Goal: Task Accomplishment & Management: Manage account settings

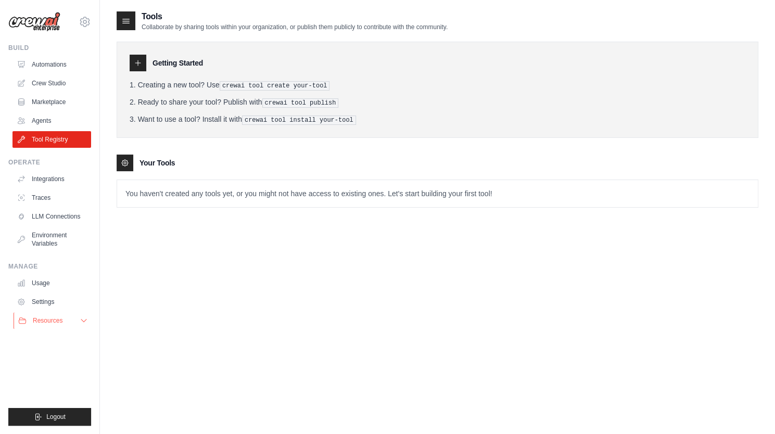
click at [39, 324] on span "Resources" at bounding box center [48, 320] width 30 height 8
click at [51, 389] on span "Video Tutorials" at bounding box center [57, 388] width 41 height 8
click at [40, 78] on link "Crew Studio" at bounding box center [53, 83] width 79 height 17
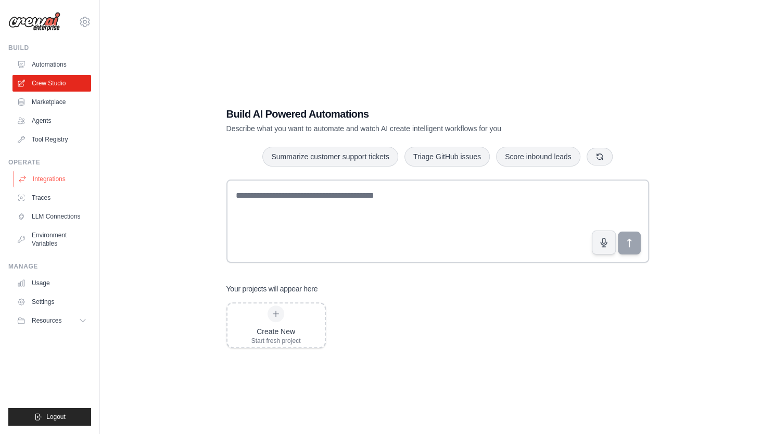
click at [37, 179] on link "Integrations" at bounding box center [53, 179] width 79 height 17
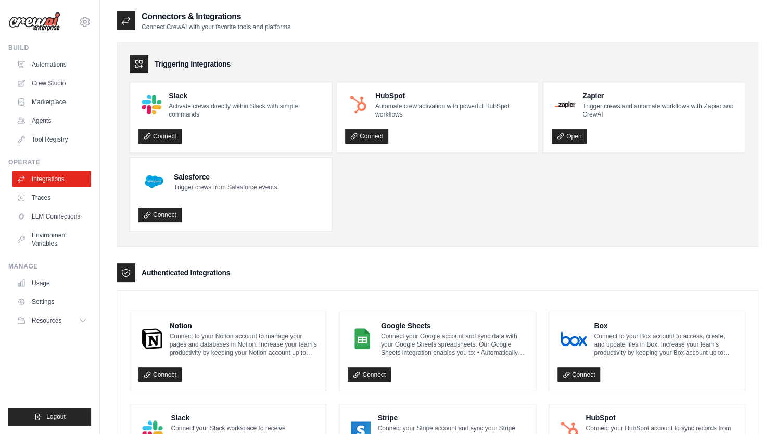
scroll to position [156, 0]
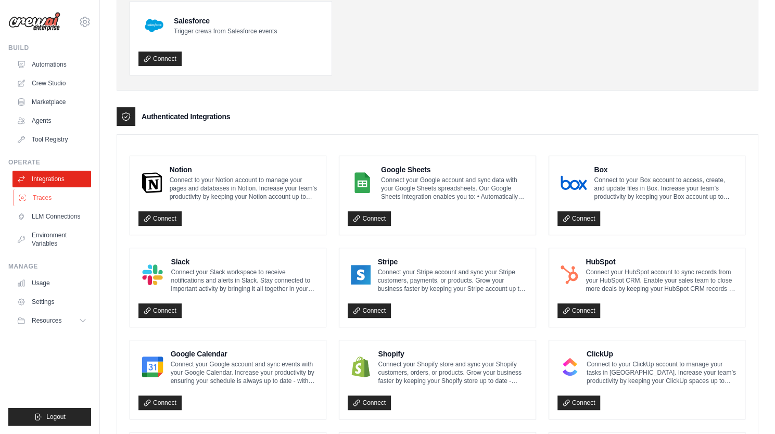
click at [35, 199] on link "Traces" at bounding box center [53, 197] width 79 height 17
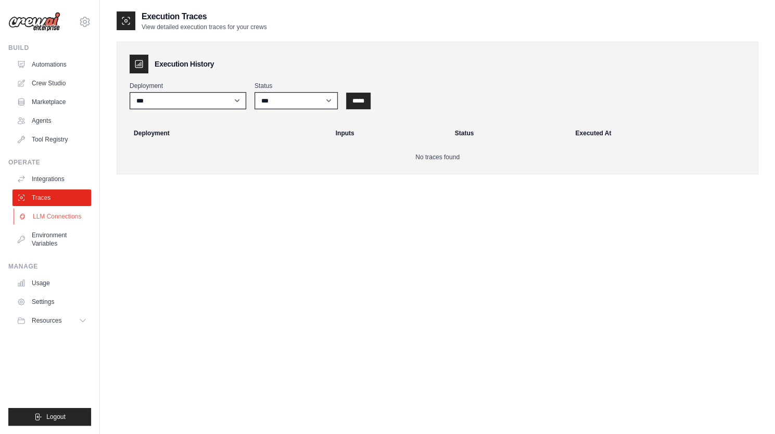
click at [36, 213] on link "LLM Connections" at bounding box center [53, 216] width 79 height 17
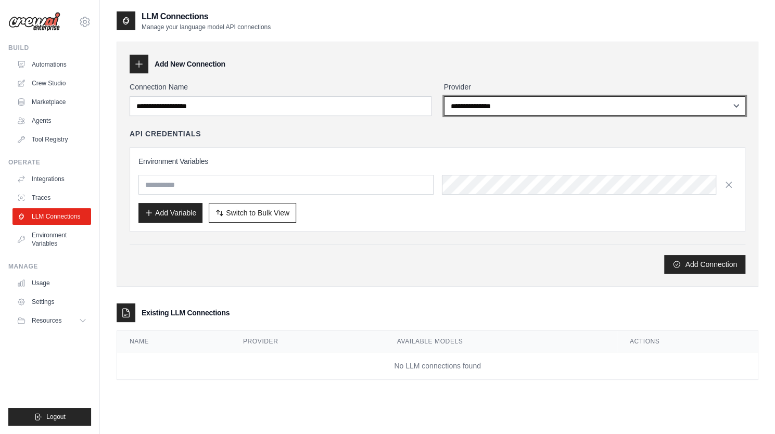
click at [531, 106] on select "**********" at bounding box center [595, 105] width 302 height 19
select select "******"
click at [444, 96] on select "**********" at bounding box center [595, 105] width 302 height 19
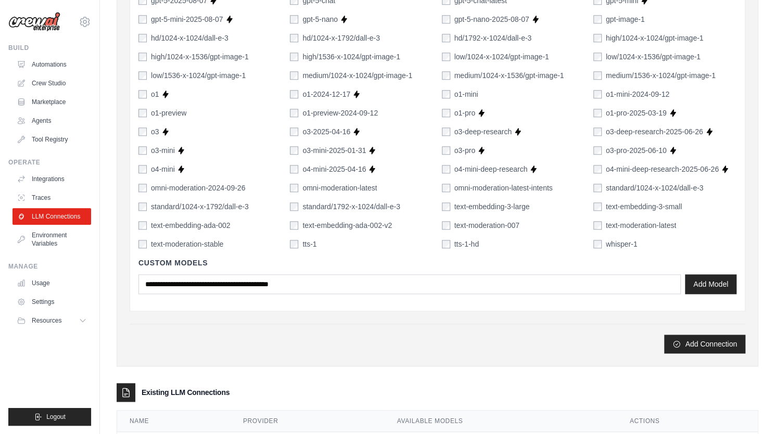
scroll to position [681, 0]
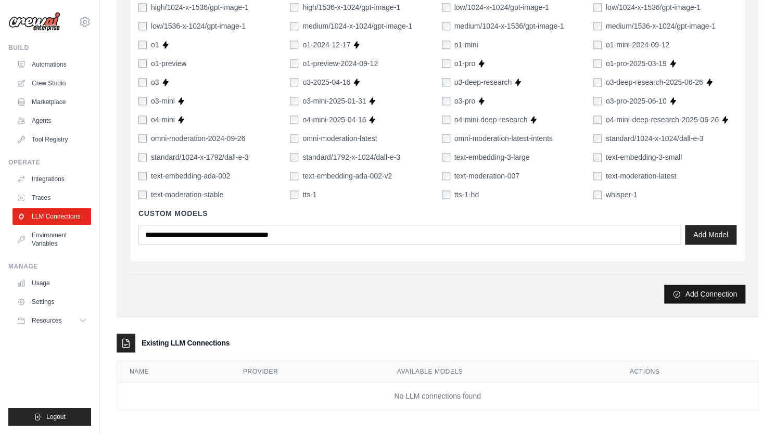
click at [709, 294] on button "Add Connection" at bounding box center [704, 294] width 81 height 19
type input "*****"
click at [708, 292] on button "Add Connection" at bounding box center [704, 294] width 81 height 19
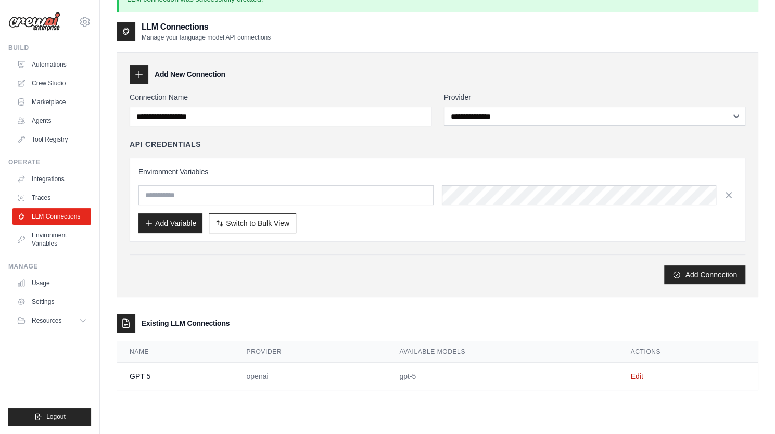
scroll to position [0, 0]
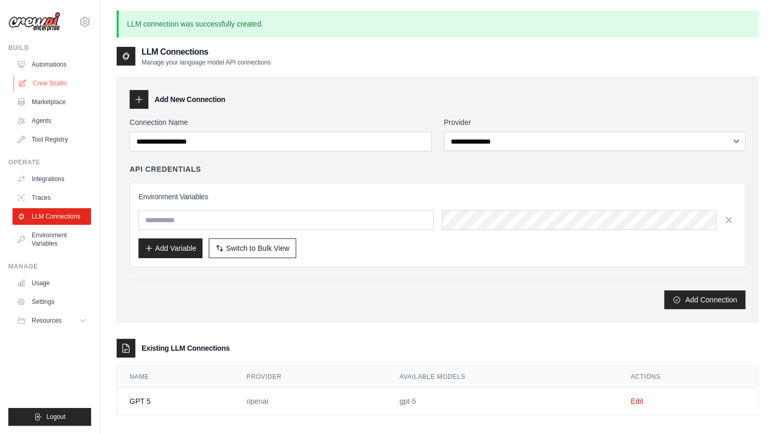
click at [45, 82] on link "Crew Studio" at bounding box center [53, 83] width 79 height 17
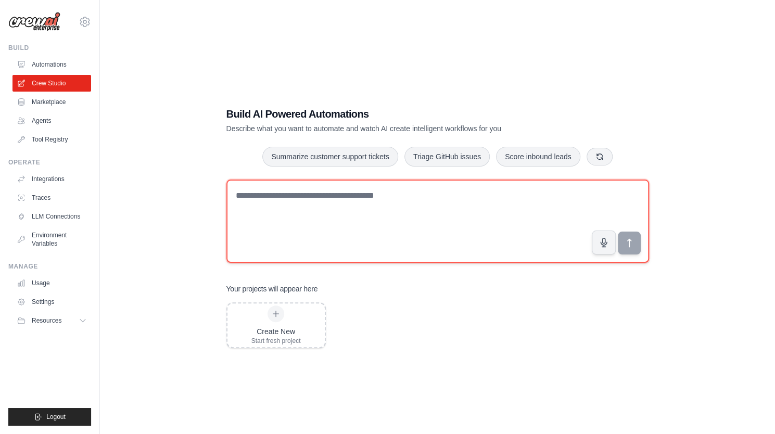
click at [381, 198] on textarea at bounding box center [437, 220] width 422 height 83
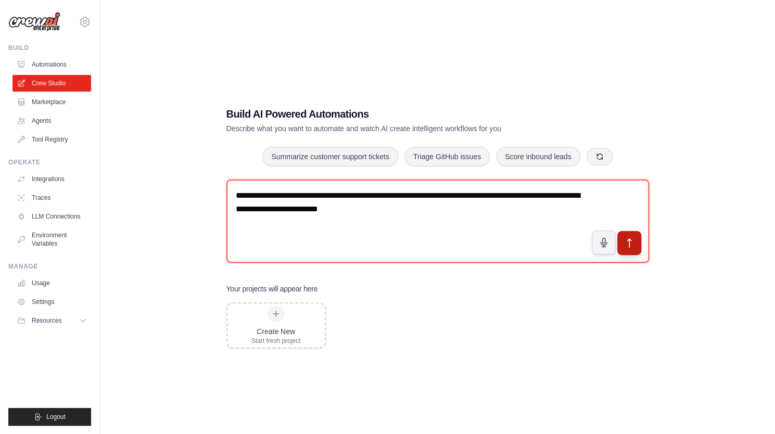
type textarea "**********"
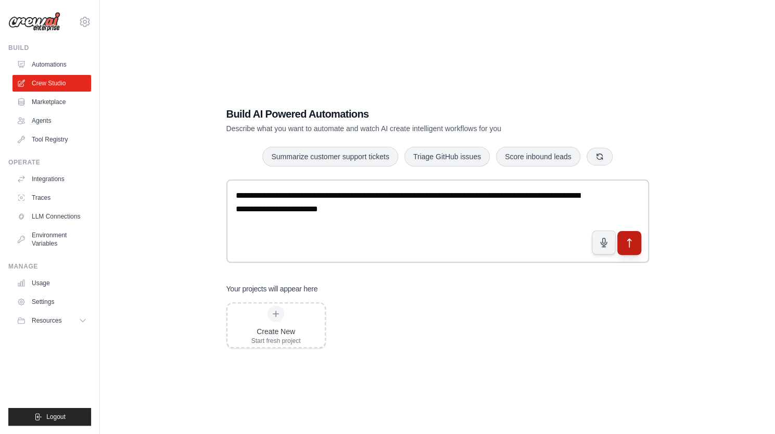
click at [621, 240] on button "submit" at bounding box center [629, 243] width 24 height 24
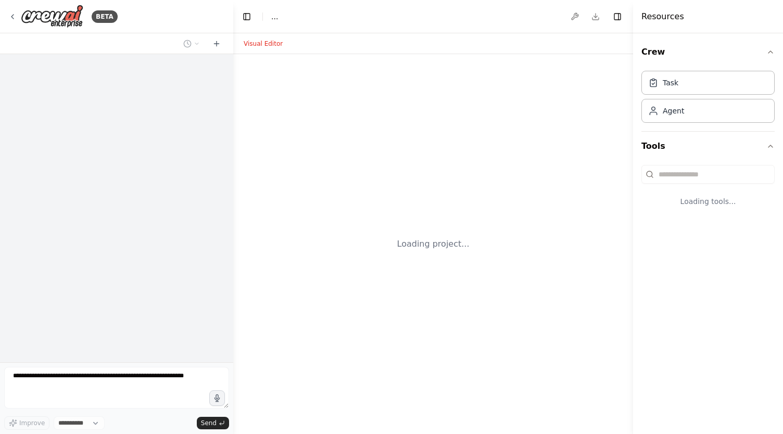
select select "****"
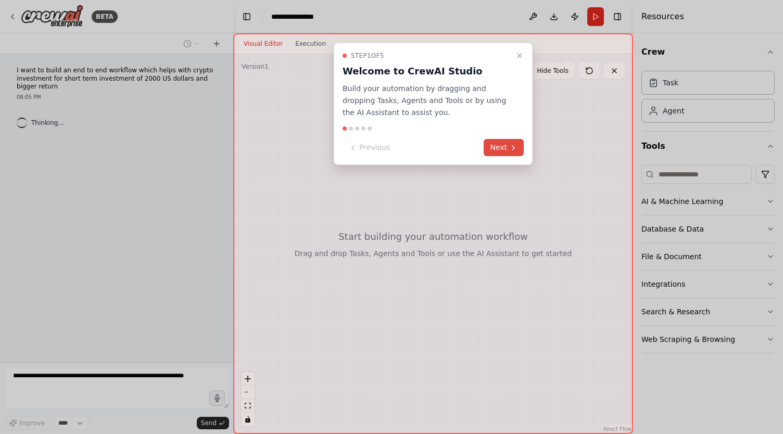
click at [505, 148] on button "Next" at bounding box center [503, 147] width 40 height 17
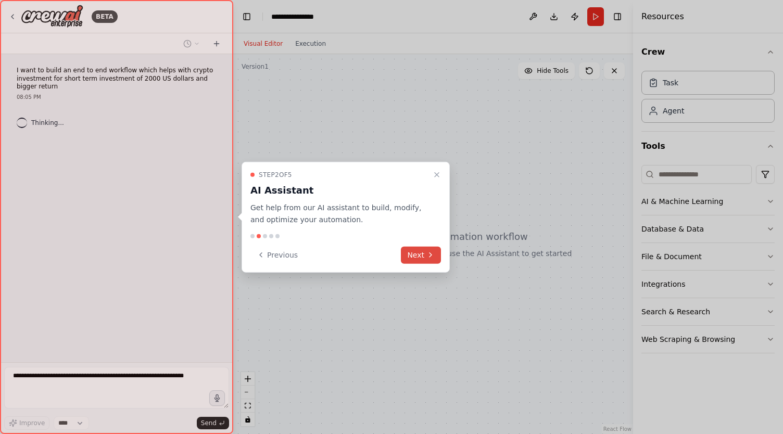
click at [421, 257] on button "Next" at bounding box center [421, 254] width 40 height 17
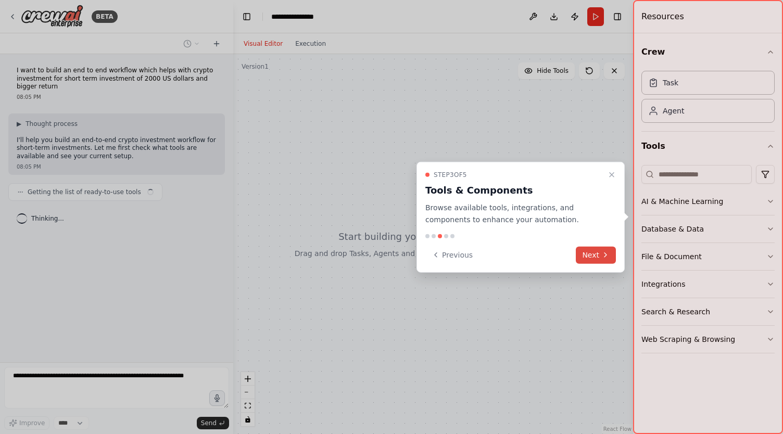
click at [597, 254] on button "Next" at bounding box center [595, 254] width 40 height 17
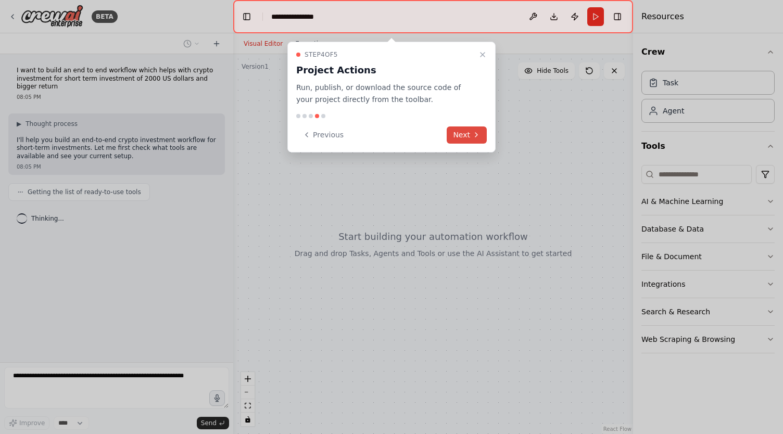
click at [472, 136] on icon at bounding box center [476, 135] width 8 height 8
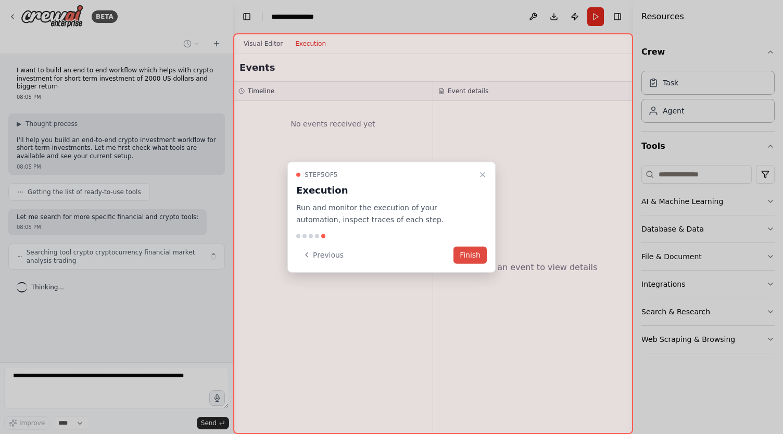
click at [474, 253] on button "Finish" at bounding box center [469, 254] width 33 height 17
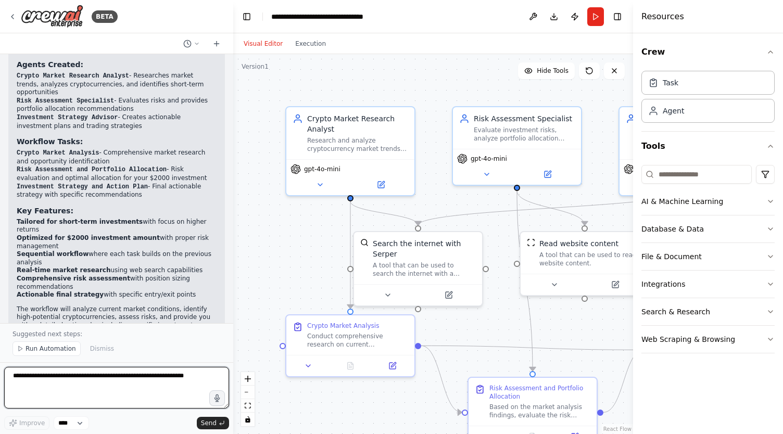
scroll to position [805, 0]
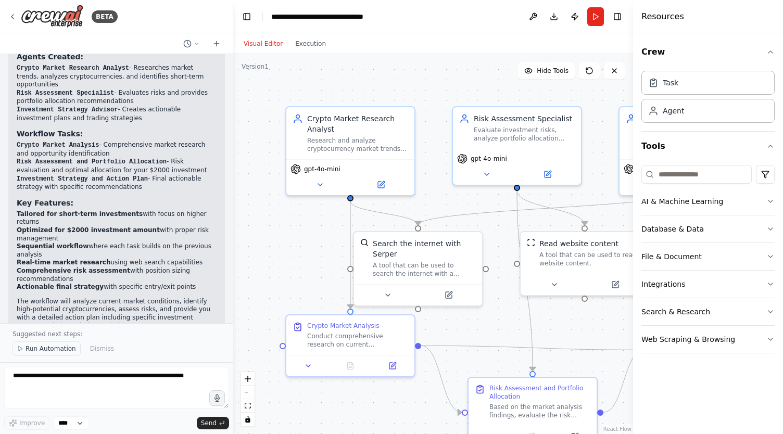
click at [50, 348] on span "Run Automation" at bounding box center [50, 348] width 50 height 8
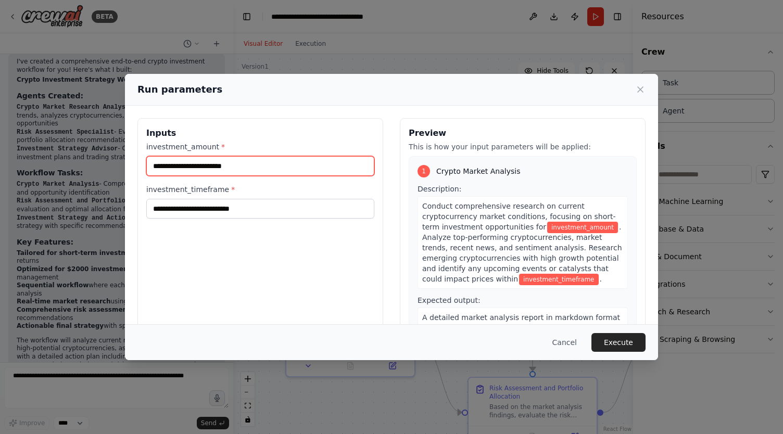
click at [180, 164] on input "investment_amount *" at bounding box center [260, 166] width 228 height 20
type input "****"
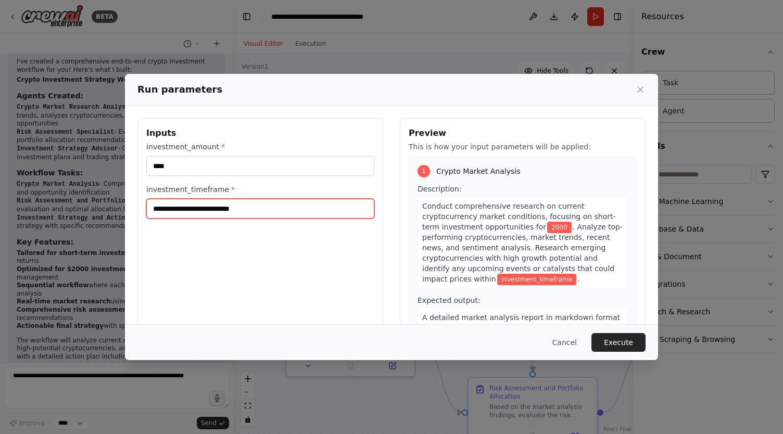
click at [199, 205] on input "investment_timeframe *" at bounding box center [260, 209] width 228 height 20
type input "*"
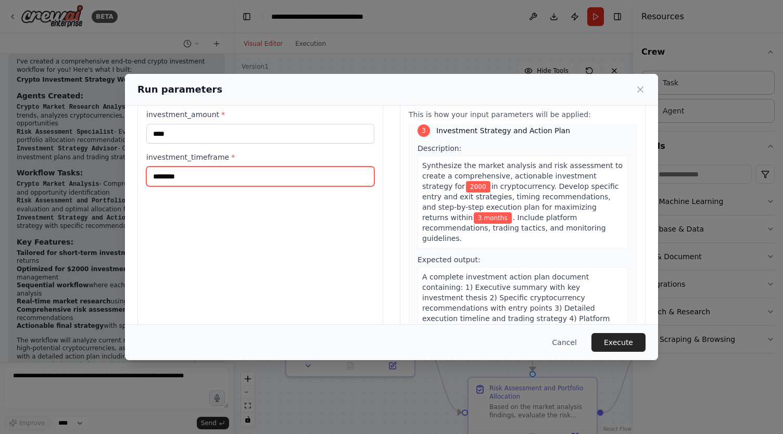
scroll to position [52, 0]
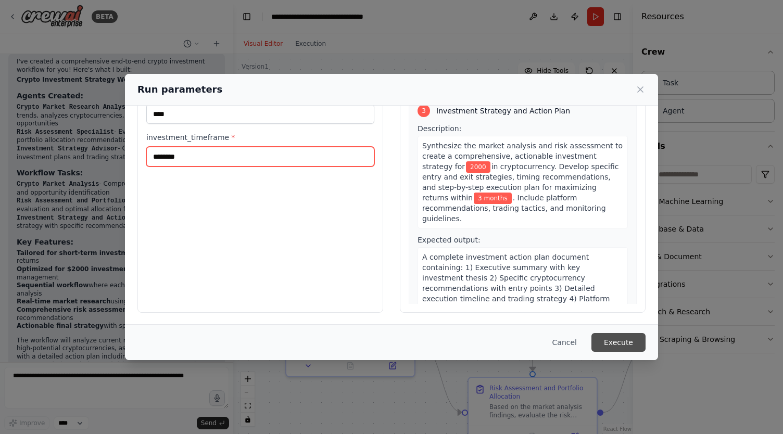
type input "********"
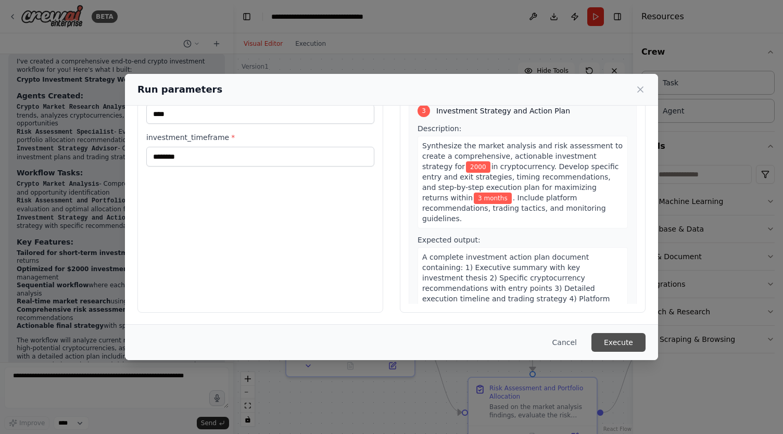
click at [602, 343] on button "Execute" at bounding box center [618, 342] width 54 height 19
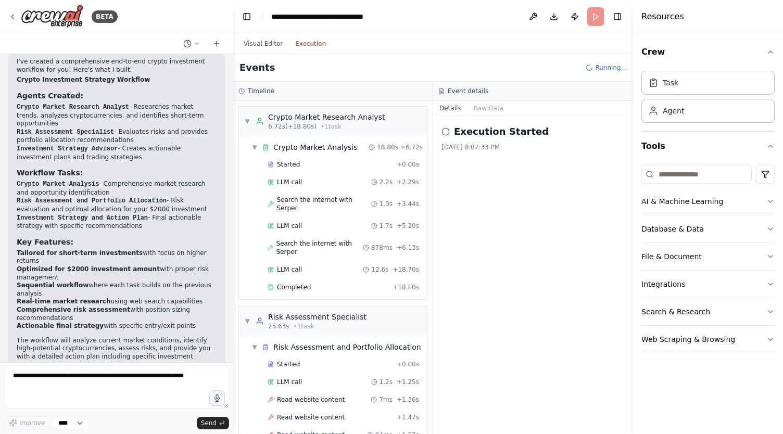
click at [304, 44] on button "Execution" at bounding box center [310, 43] width 43 height 12
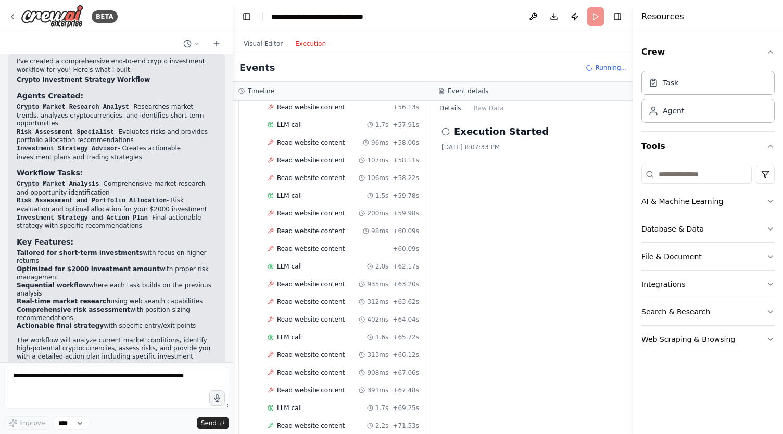
scroll to position [1106, 0]
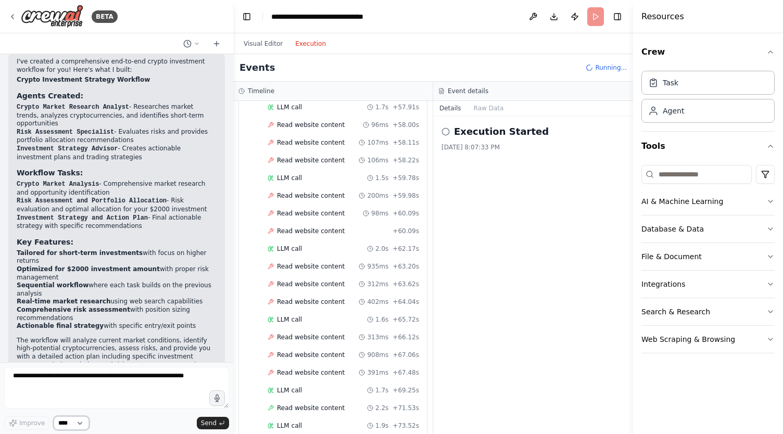
click at [83, 427] on select "****" at bounding box center [71, 423] width 35 height 14
click at [126, 422] on div "Improve **** Send" at bounding box center [116, 423] width 225 height 14
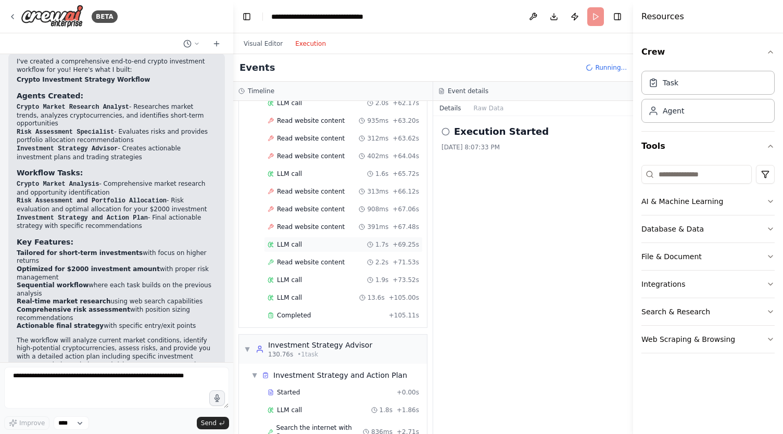
scroll to position [1279, 0]
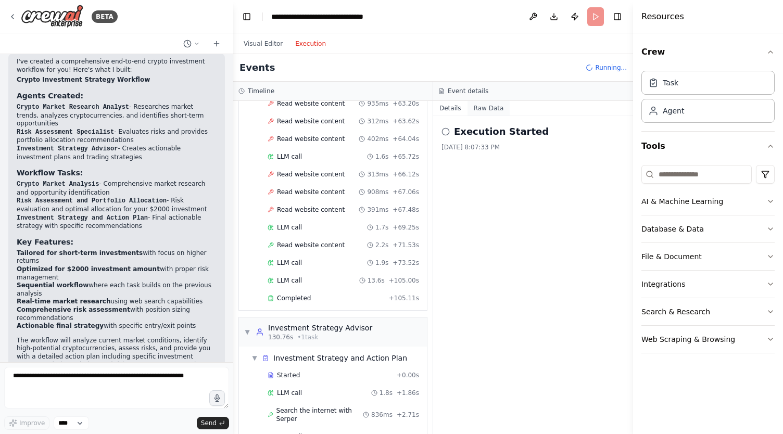
click at [491, 106] on button "Raw Data" at bounding box center [488, 108] width 43 height 15
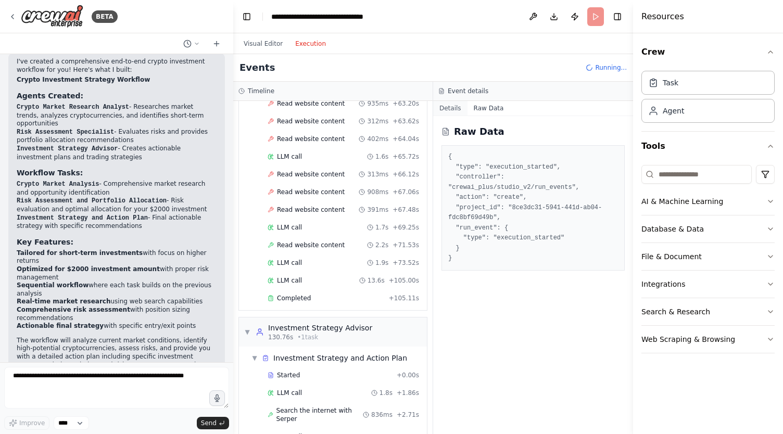
click at [444, 109] on button "Details" at bounding box center [450, 108] width 34 height 15
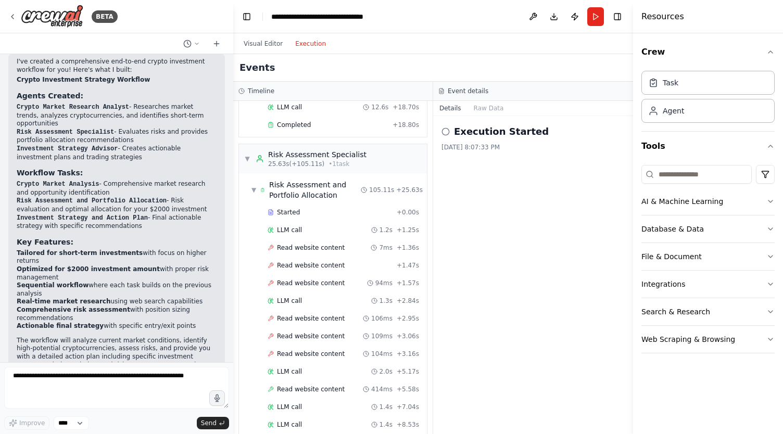
scroll to position [0, 0]
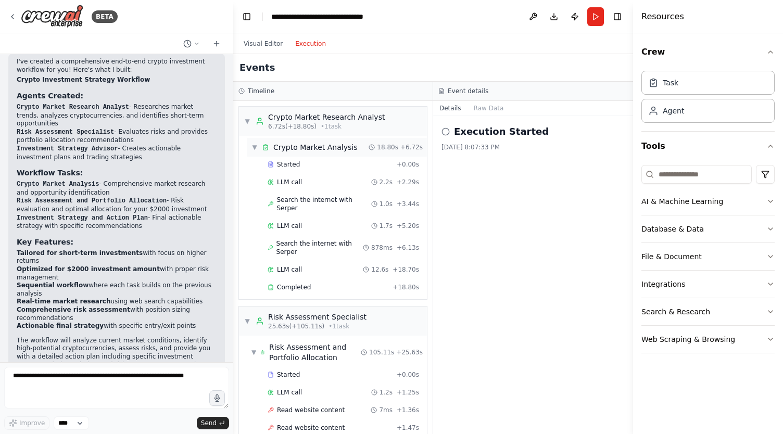
click at [253, 146] on span "▼" at bounding box center [254, 147] width 6 height 8
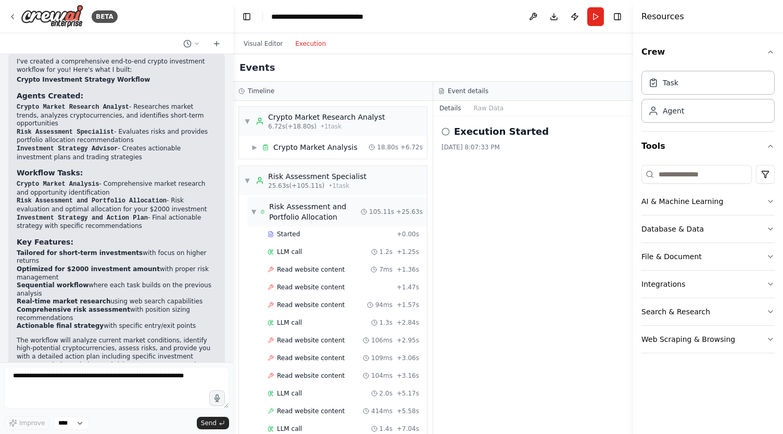
click at [253, 209] on span "▼" at bounding box center [253, 212] width 5 height 8
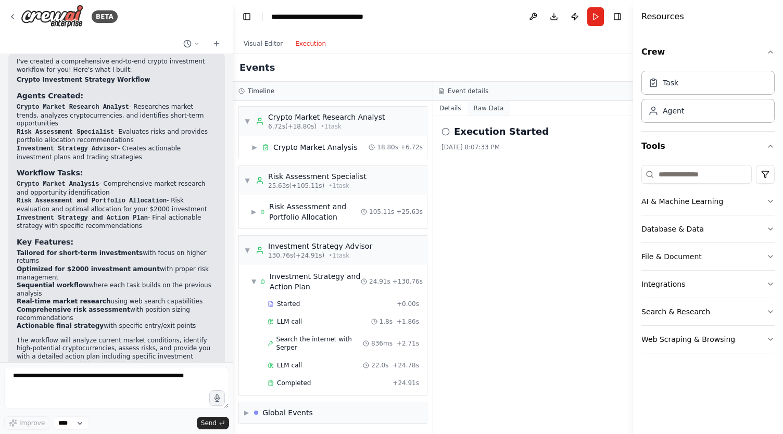
click at [491, 111] on button "Raw Data" at bounding box center [488, 108] width 43 height 15
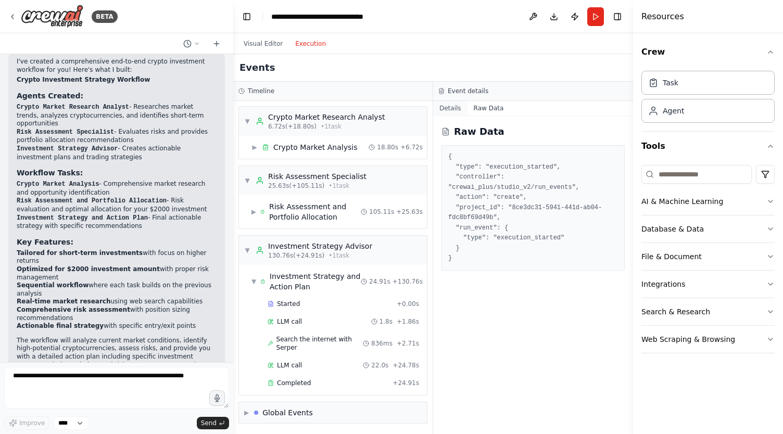
click at [456, 105] on button "Details" at bounding box center [450, 108] width 34 height 15
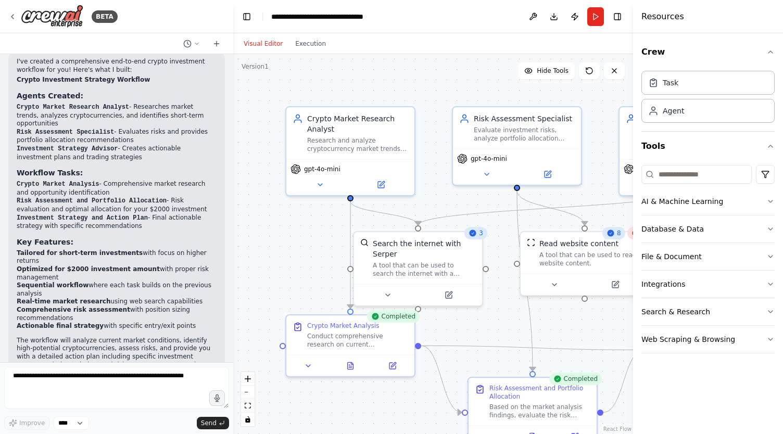
click at [271, 41] on button "Visual Editor" at bounding box center [263, 43] width 52 height 12
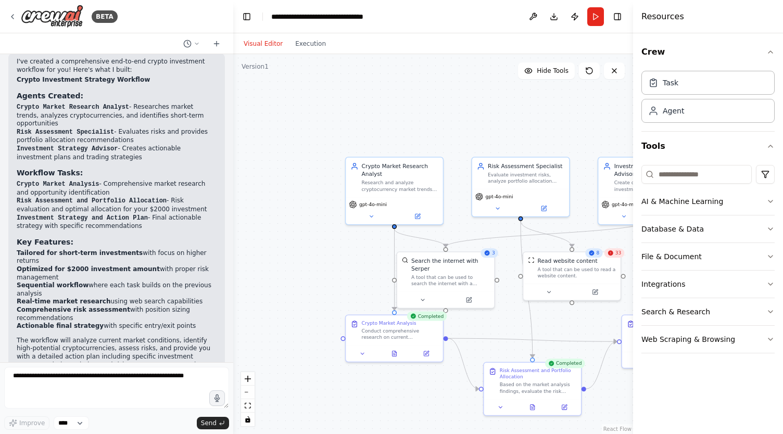
click at [619, 253] on span "33" at bounding box center [618, 253] width 6 height 6
click at [610, 255] on icon at bounding box center [610, 253] width 6 height 6
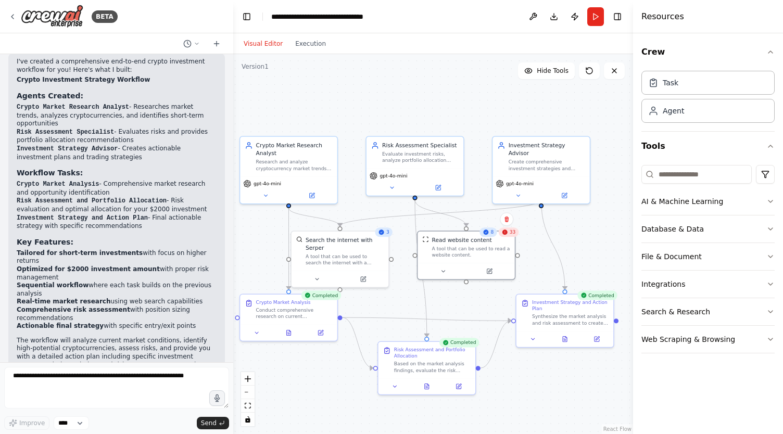
drag, startPoint x: 620, startPoint y: 405, endPoint x: 515, endPoint y: 384, distance: 107.6
click at [515, 384] on div ".deletable-edge-delete-btn { width: 20px; height: 20px; border: 0px solid #ffff…" at bounding box center [433, 244] width 400 height 380
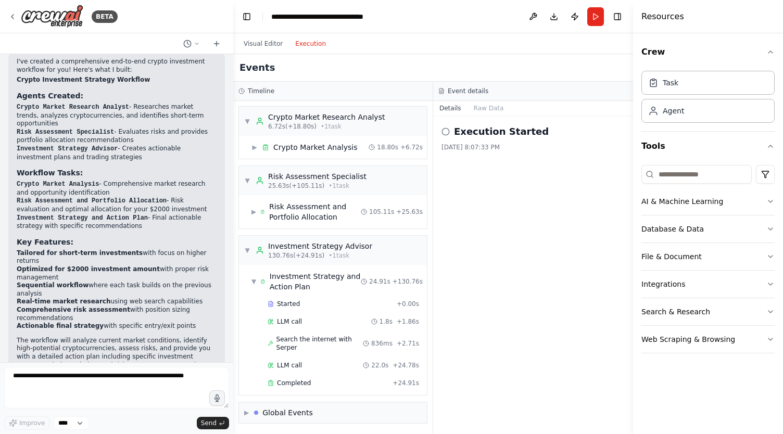
click at [314, 41] on button "Execution" at bounding box center [310, 43] width 43 height 12
click at [614, 17] on button "Toggle Right Sidebar" at bounding box center [617, 16] width 15 height 15
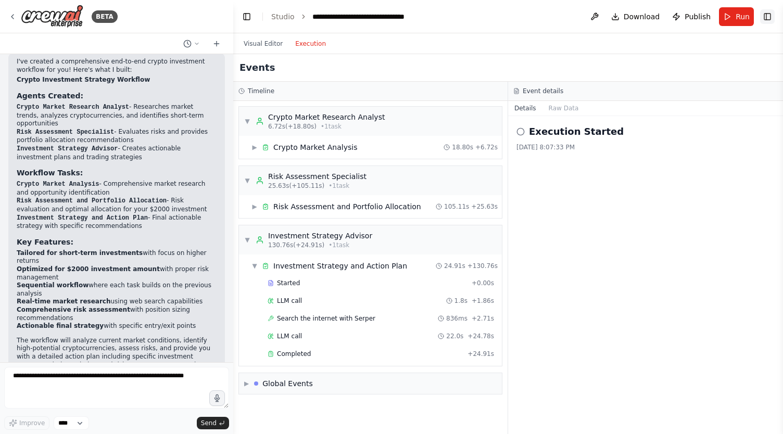
click at [767, 17] on button "Toggle Right Sidebar" at bounding box center [767, 16] width 15 height 15
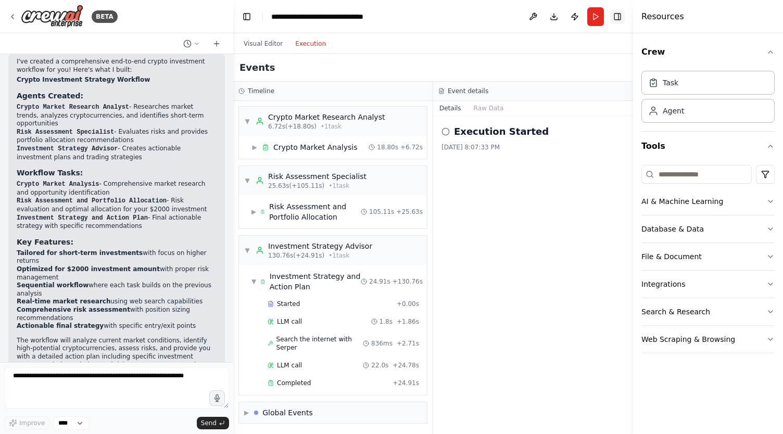
click at [616, 20] on button "Toggle Right Sidebar" at bounding box center [617, 16] width 15 height 15
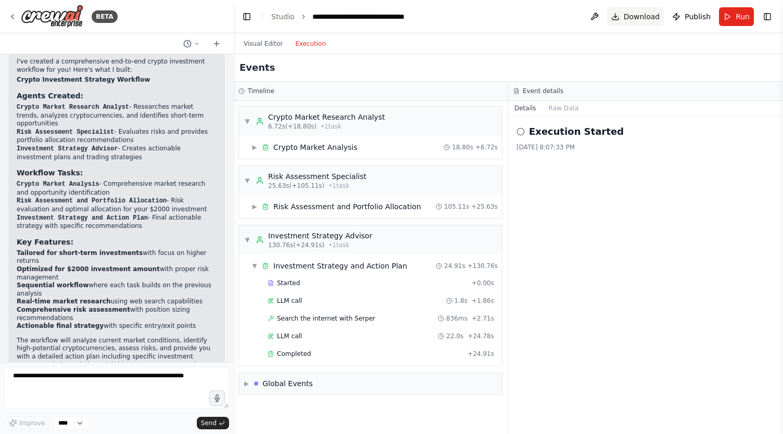
click at [653, 16] on span "Download" at bounding box center [641, 16] width 36 height 10
click at [311, 45] on button "Execution" at bounding box center [310, 43] width 43 height 12
click at [276, 46] on button "Visual Editor" at bounding box center [263, 43] width 52 height 12
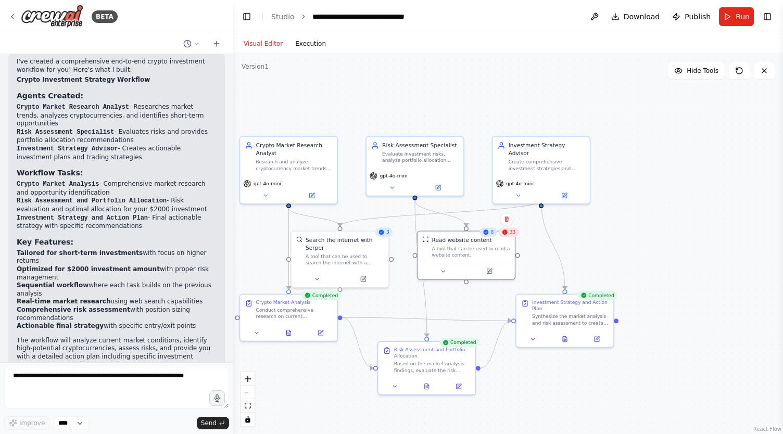
click at [312, 46] on button "Execution" at bounding box center [310, 43] width 43 height 12
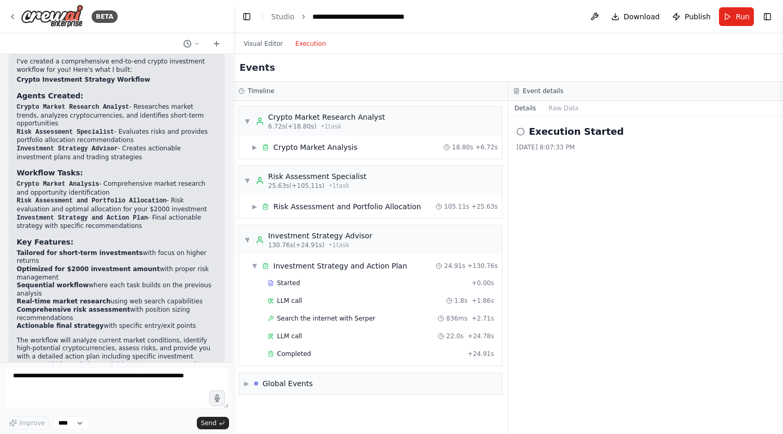
click at [522, 130] on icon at bounding box center [520, 131] width 8 height 8
click at [541, 131] on h2 "Execution Started" at bounding box center [576, 131] width 95 height 15
click at [247, 236] on span "▼" at bounding box center [247, 240] width 6 height 8
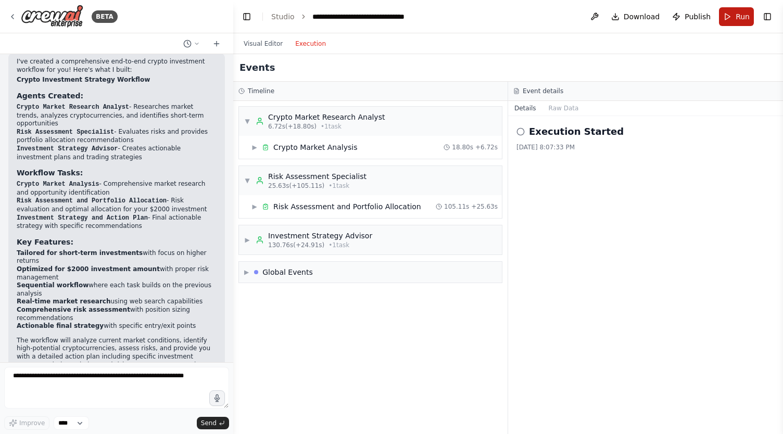
click at [733, 14] on button "Run" at bounding box center [736, 16] width 35 height 19
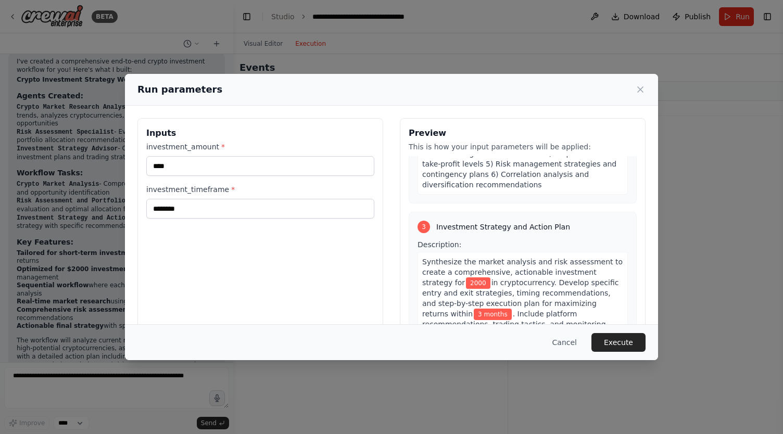
scroll to position [510, 0]
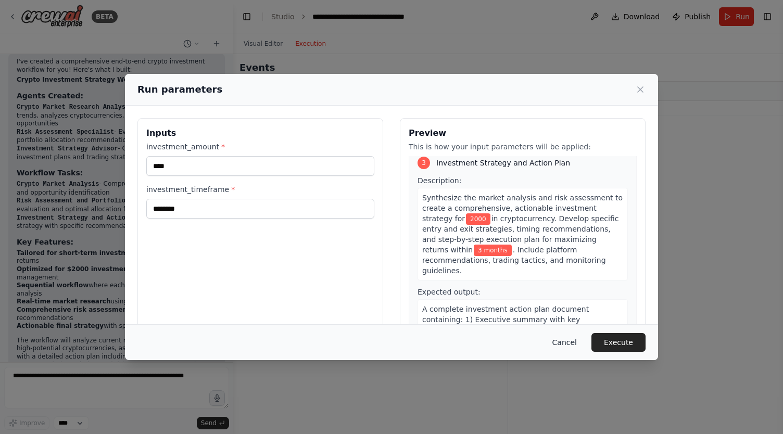
click at [572, 340] on button "Cancel" at bounding box center [564, 342] width 41 height 19
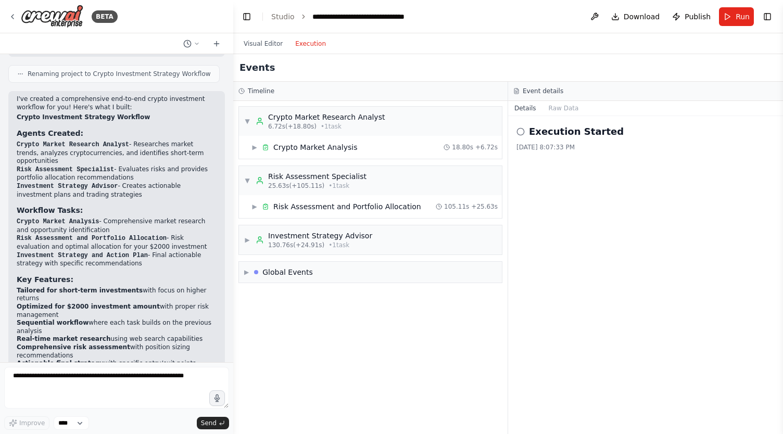
scroll to position [766, 0]
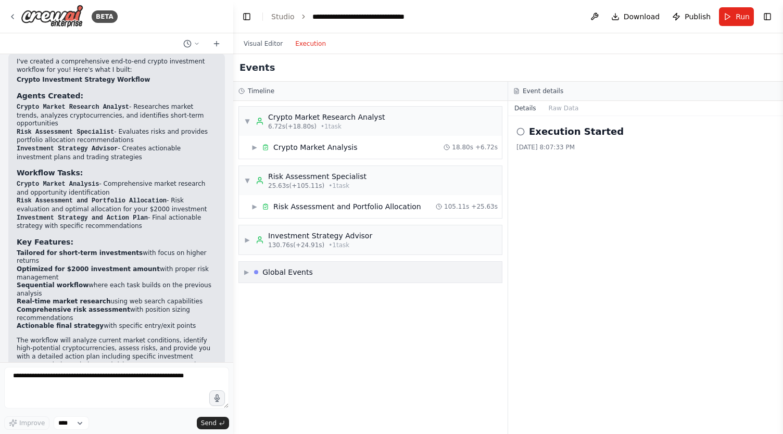
click at [287, 269] on div "Global Events" at bounding box center [287, 272] width 50 height 10
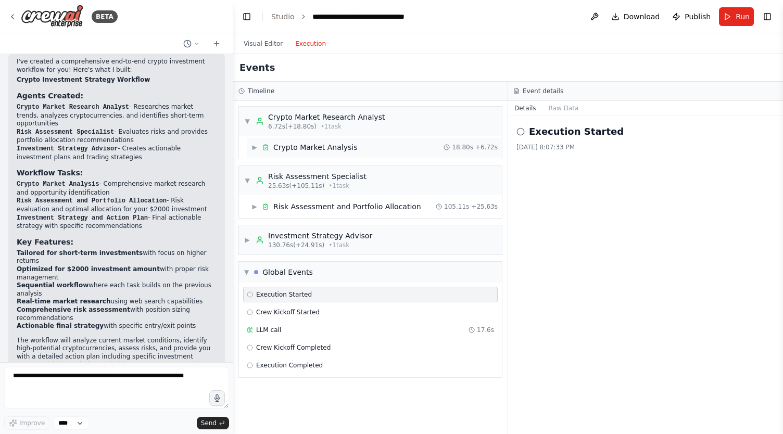
click at [278, 149] on div "Crypto Market Analysis" at bounding box center [315, 147] width 84 height 10
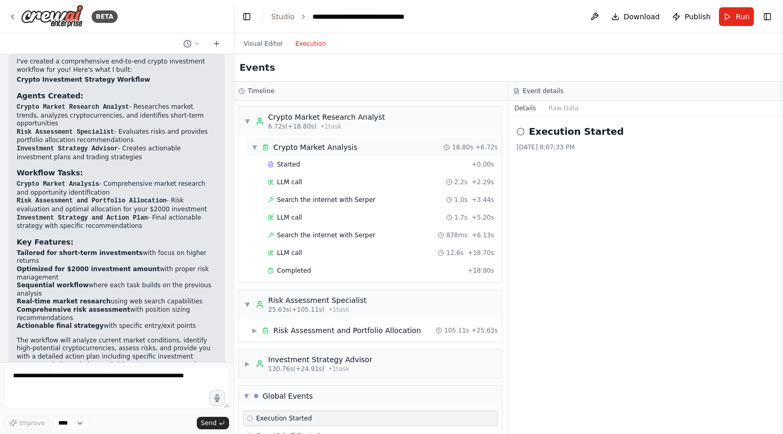
click at [278, 149] on div "Crypto Market Analysis" at bounding box center [315, 147] width 84 height 10
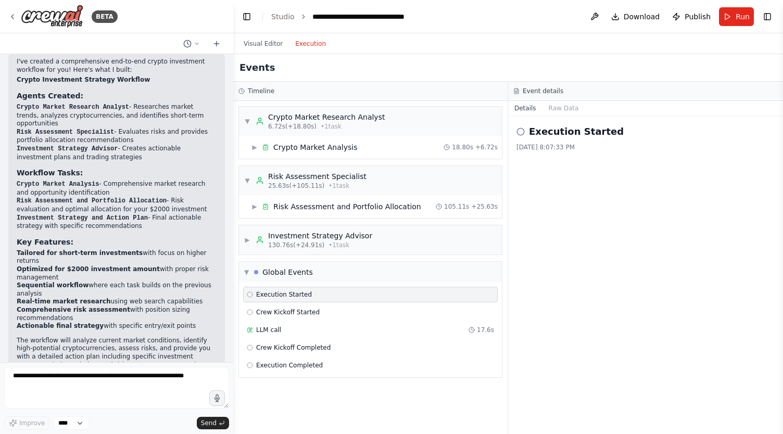
click at [300, 16] on icon "breadcrumb" at bounding box center [303, 16] width 7 height 7
click at [284, 19] on link "Studio" at bounding box center [282, 16] width 23 height 8
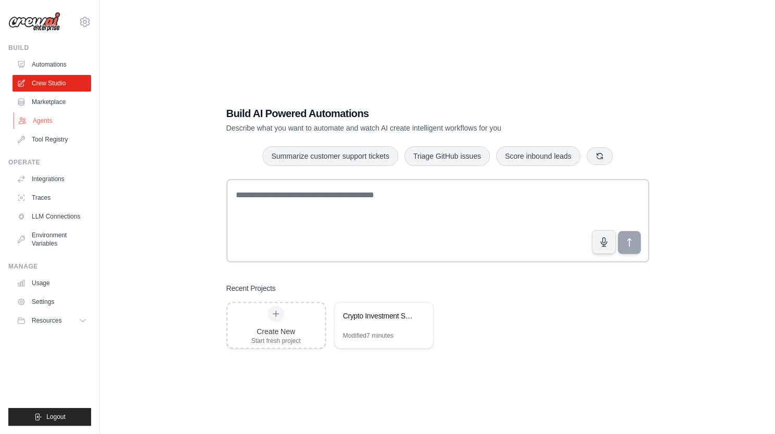
click at [46, 121] on link "Agents" at bounding box center [53, 120] width 79 height 17
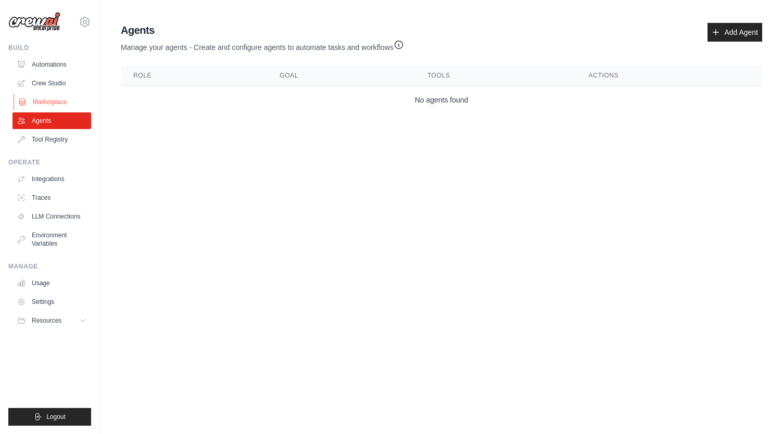
click at [48, 100] on link "Marketplace" at bounding box center [53, 102] width 79 height 17
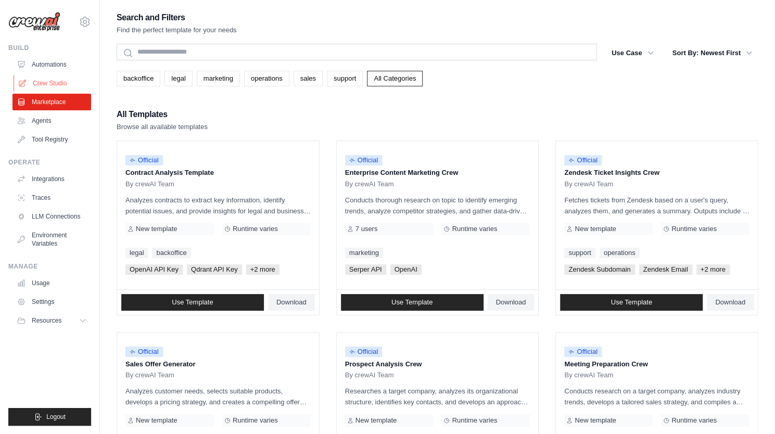
click at [54, 80] on link "Crew Studio" at bounding box center [53, 83] width 79 height 17
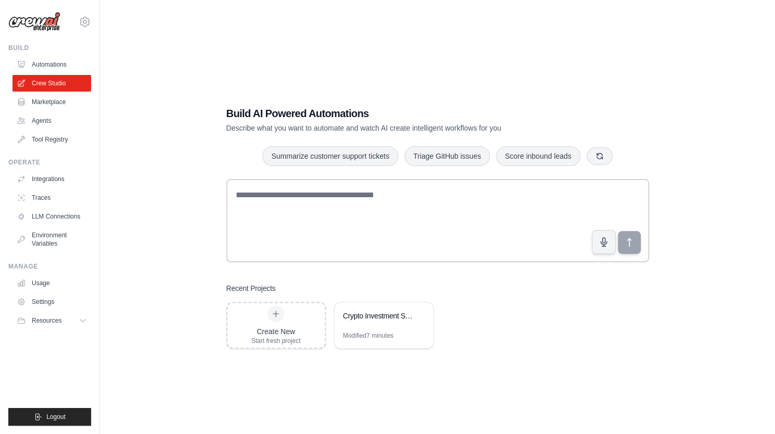
click at [53, 67] on link "Automations" at bounding box center [51, 64] width 79 height 17
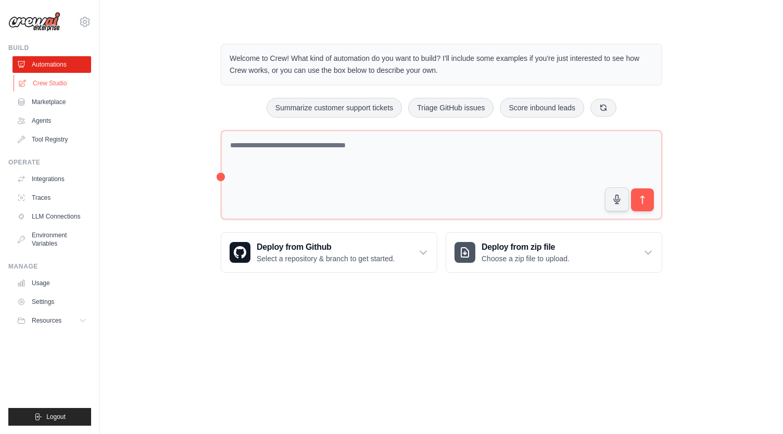
click at [53, 82] on link "Crew Studio" at bounding box center [53, 83] width 79 height 17
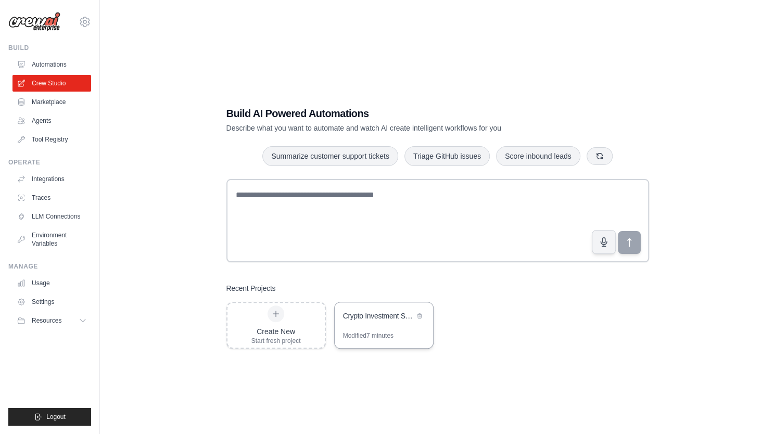
click at [393, 324] on div "Crypto Investment Strategy Workflow" at bounding box center [384, 316] width 98 height 29
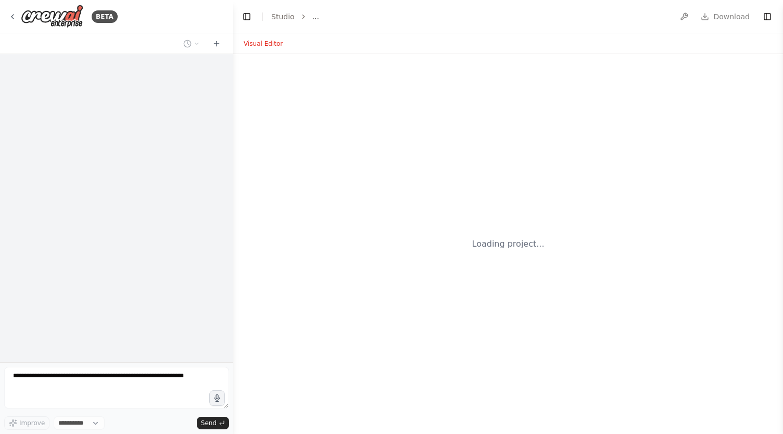
select select "****"
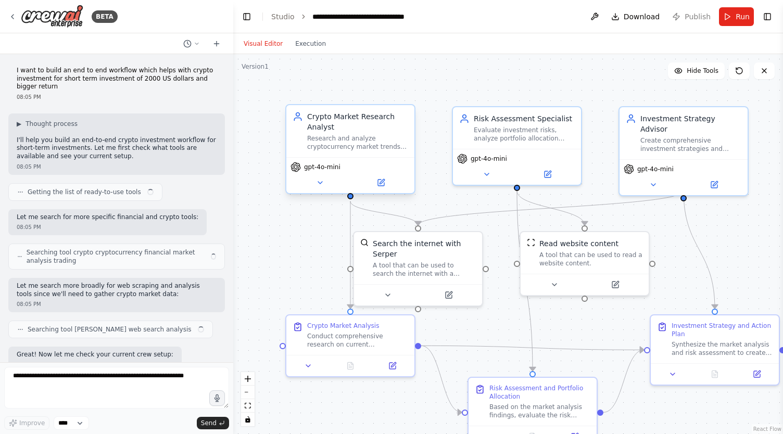
scroll to position [766, 0]
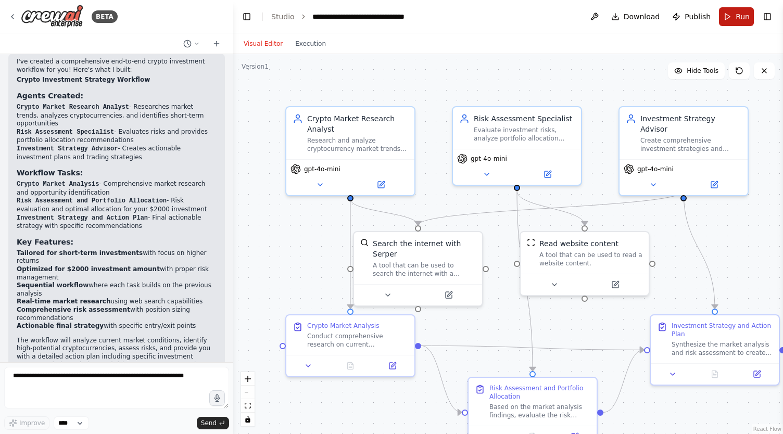
click at [736, 16] on button "Run" at bounding box center [736, 16] width 35 height 19
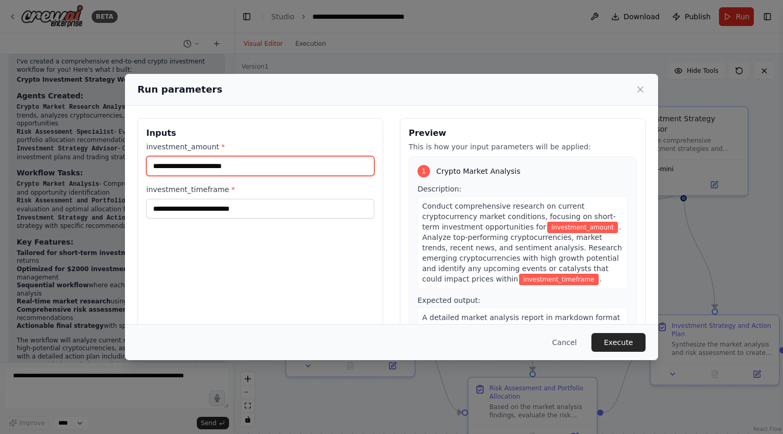
click at [267, 164] on input "investment_amount *" at bounding box center [260, 166] width 228 height 20
type input "****"
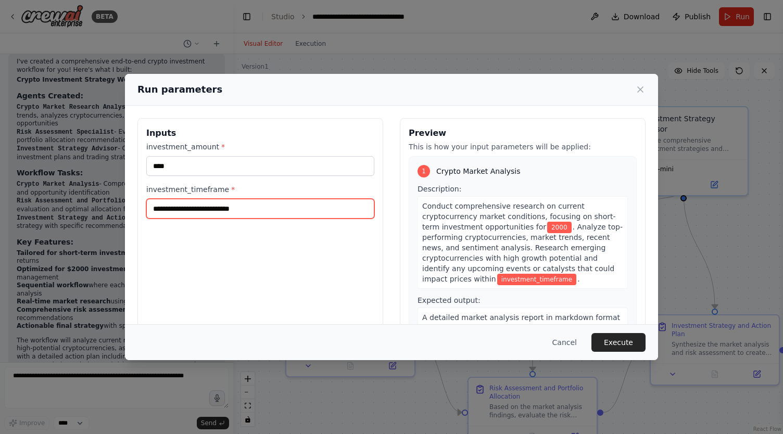
click at [238, 208] on input "investment_timeframe *" at bounding box center [260, 209] width 228 height 20
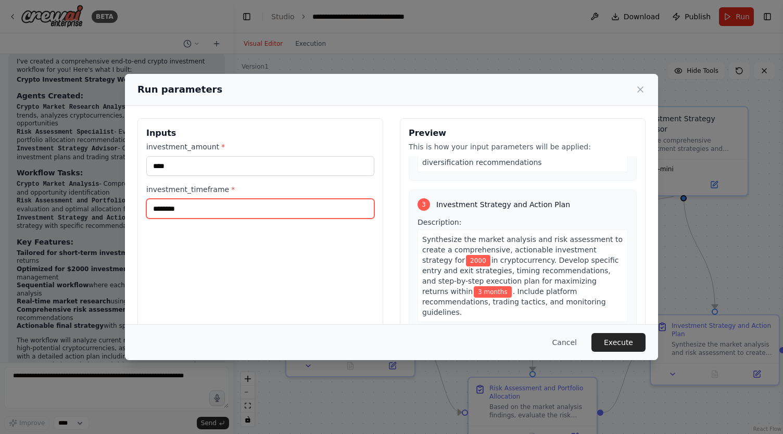
scroll to position [510, 0]
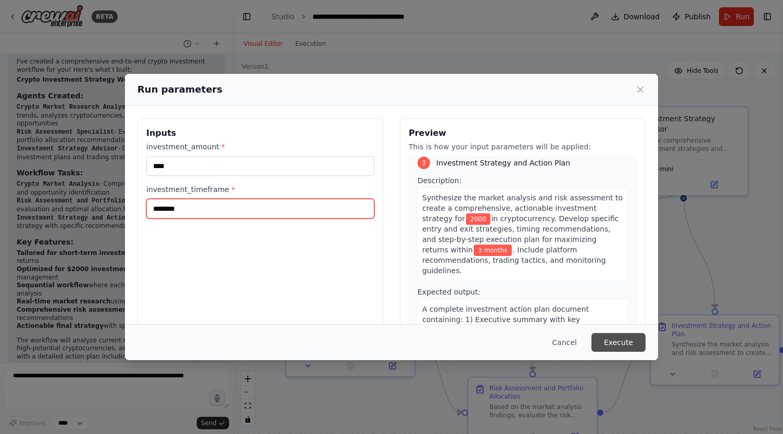
type input "********"
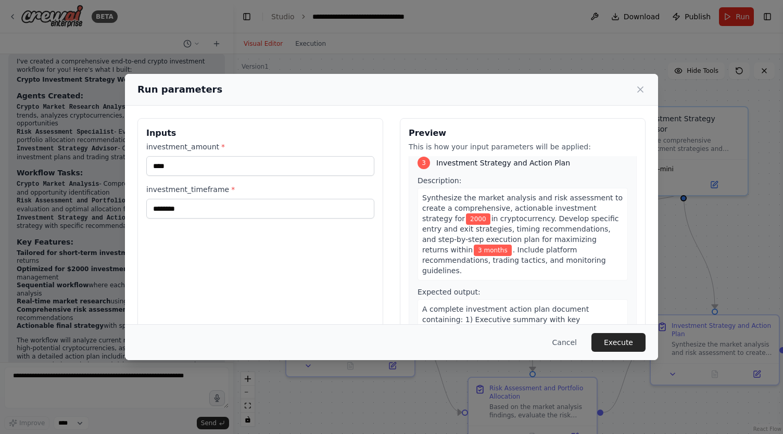
click at [615, 341] on button "Execute" at bounding box center [618, 342] width 54 height 19
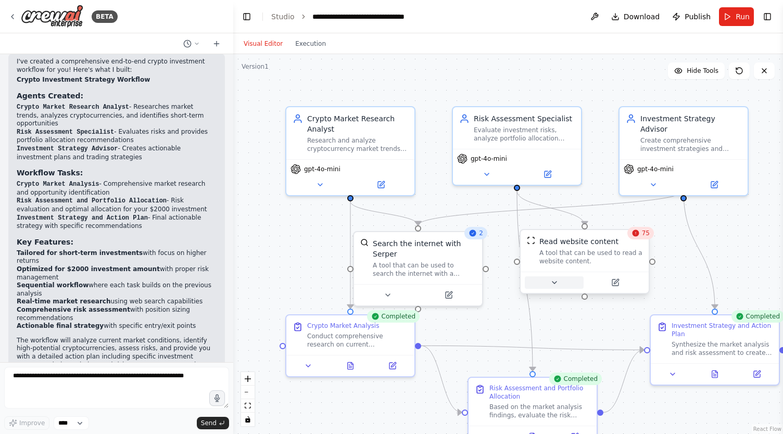
click at [561, 288] on button at bounding box center [553, 282] width 59 height 12
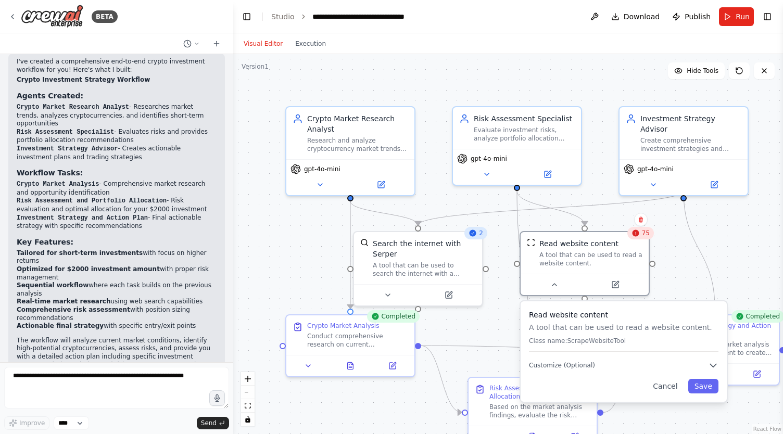
click at [662, 247] on div ".deletable-edge-delete-btn { width: 20px; height: 20px; border: 0px solid #ffff…" at bounding box center [507, 244] width 549 height 380
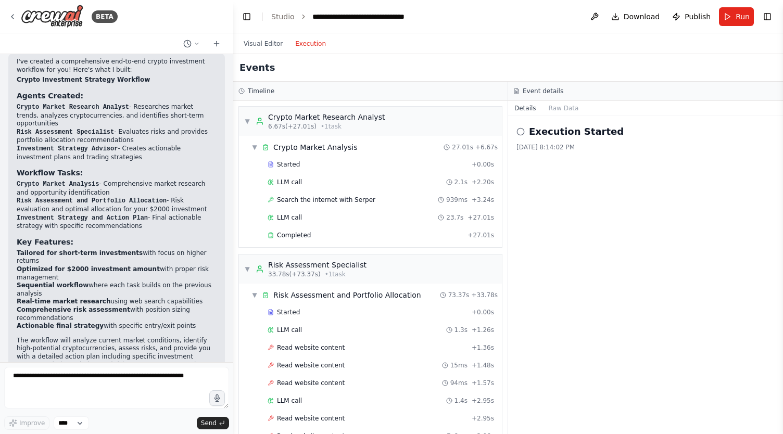
click at [300, 42] on button "Execution" at bounding box center [310, 43] width 43 height 12
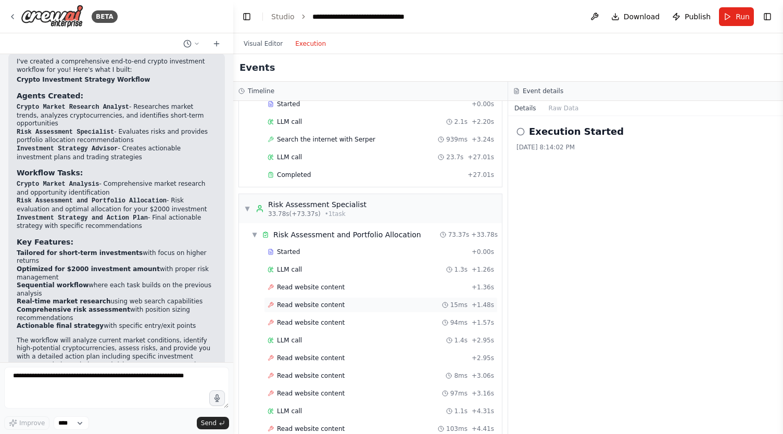
scroll to position [208, 0]
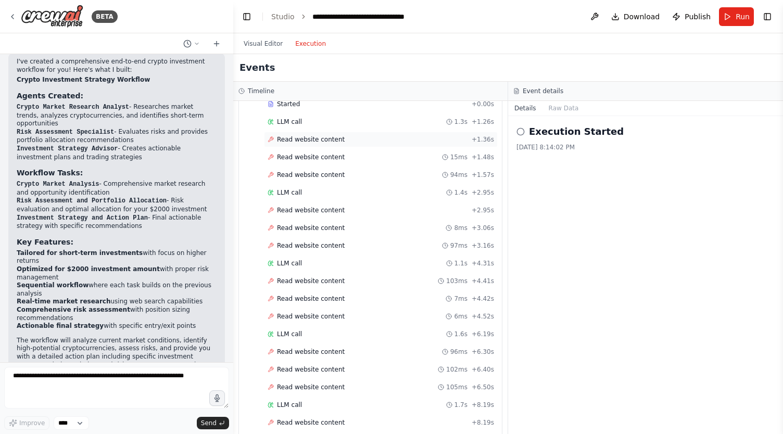
click at [268, 136] on icon at bounding box center [270, 139] width 6 height 6
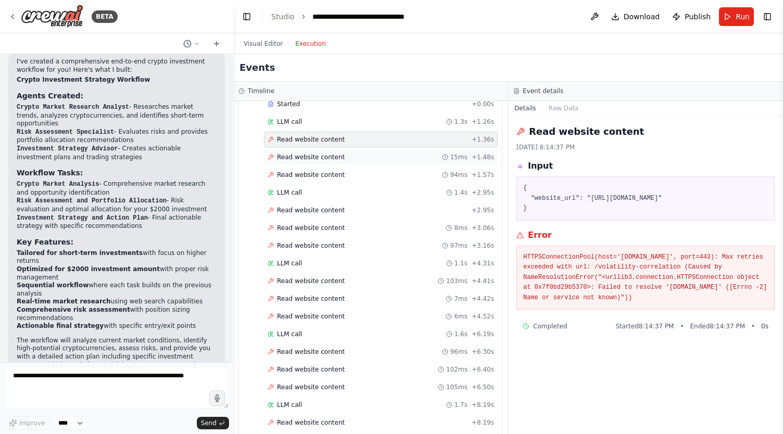
click at [292, 155] on span "Read website content" at bounding box center [311, 157] width 68 height 8
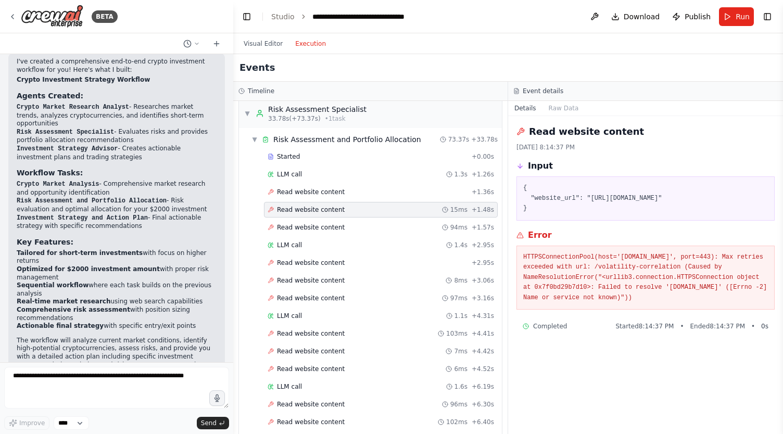
scroll to position [156, 0]
click at [309, 189] on span "Read website content" at bounding box center [311, 191] width 68 height 8
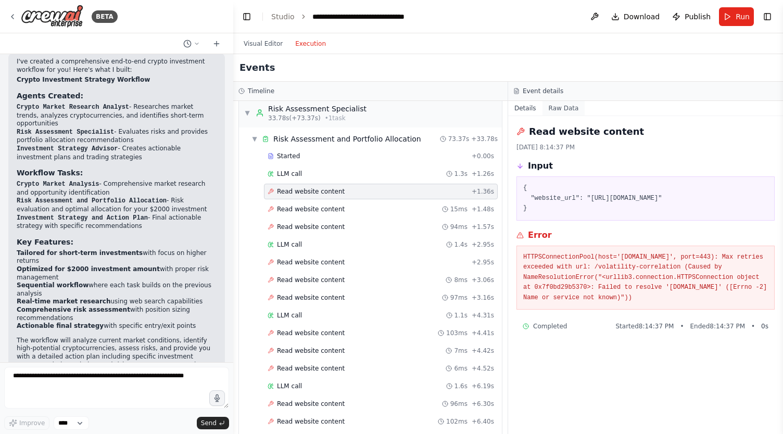
click at [561, 105] on button "Raw Data" at bounding box center [563, 108] width 43 height 15
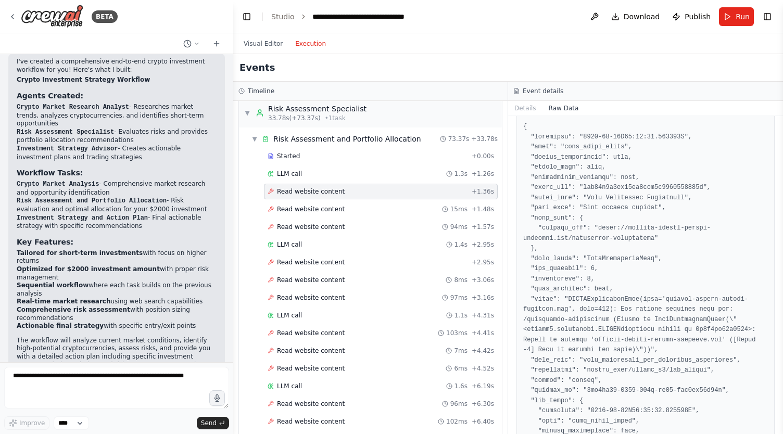
scroll to position [0, 0]
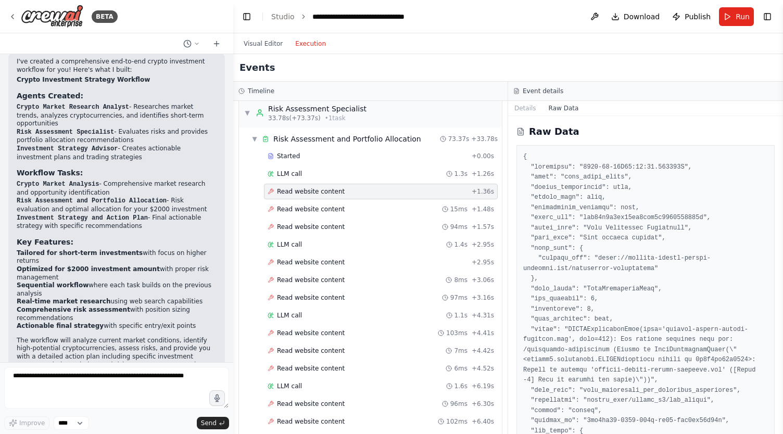
click at [548, 108] on button "Raw Data" at bounding box center [563, 108] width 43 height 15
click at [263, 41] on button "Visual Editor" at bounding box center [263, 43] width 52 height 12
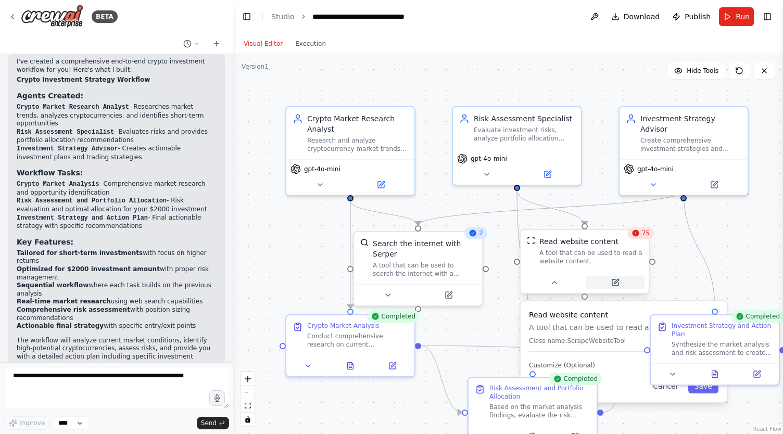
click at [616, 284] on icon at bounding box center [615, 282] width 6 height 6
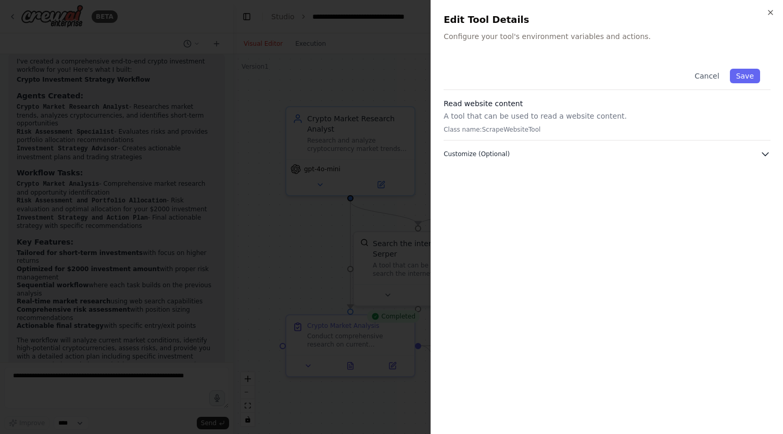
click at [767, 150] on icon "button" at bounding box center [765, 154] width 10 height 10
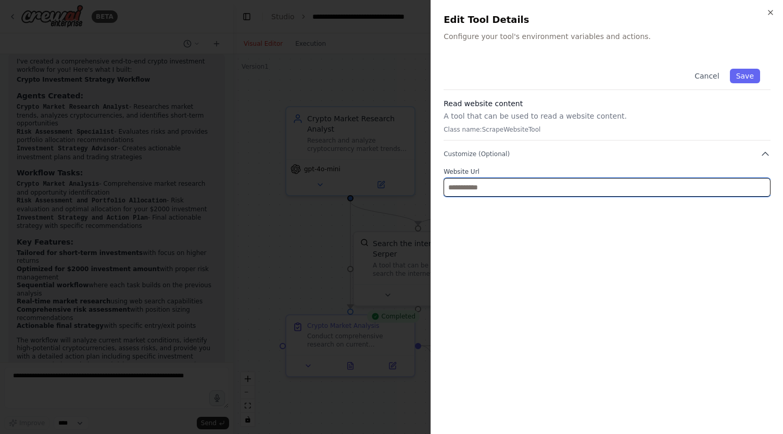
click at [571, 189] on input "text" at bounding box center [606, 187] width 327 height 19
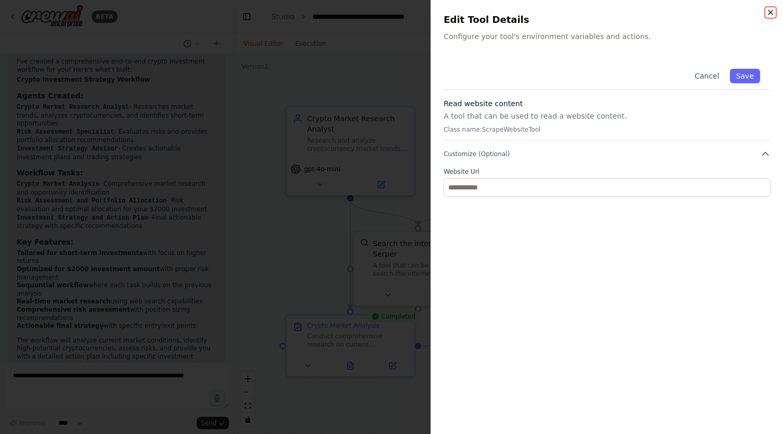
click at [770, 12] on icon "button" at bounding box center [770, 12] width 4 height 4
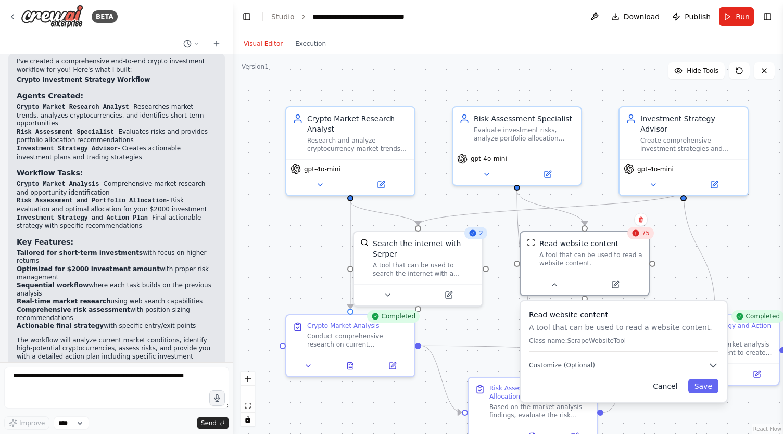
click at [674, 392] on button "Cancel" at bounding box center [664, 386] width 37 height 15
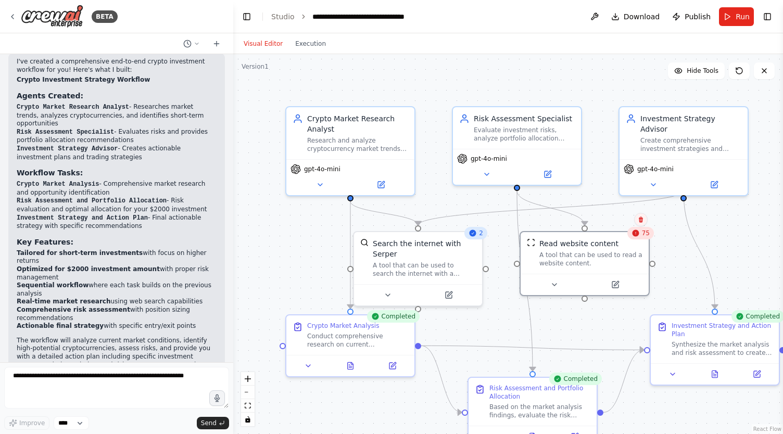
click at [642, 221] on icon at bounding box center [640, 219] width 6 height 6
click at [614, 226] on div ".deletable-edge-delete-btn { width: 20px; height: 20px; border: 0px solid #ffff…" at bounding box center [507, 244] width 549 height 380
click at [737, 69] on icon at bounding box center [737, 69] width 2 height 2
click at [619, 243] on div "Read website content" at bounding box center [590, 241] width 103 height 10
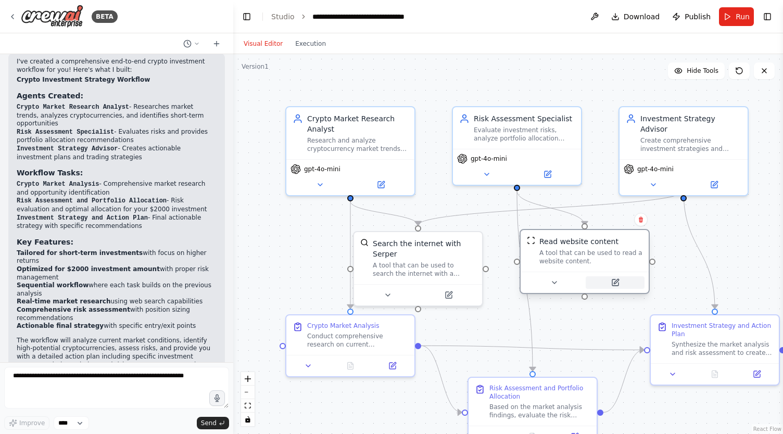
click at [614, 284] on icon at bounding box center [615, 282] width 6 height 6
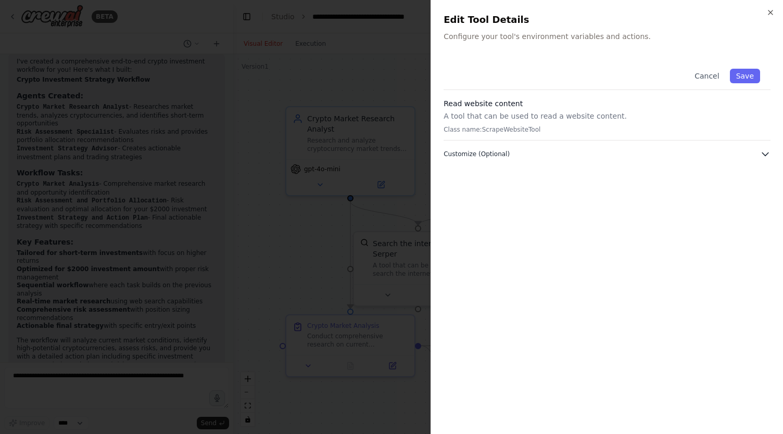
click at [766, 153] on icon "button" at bounding box center [765, 154] width 10 height 10
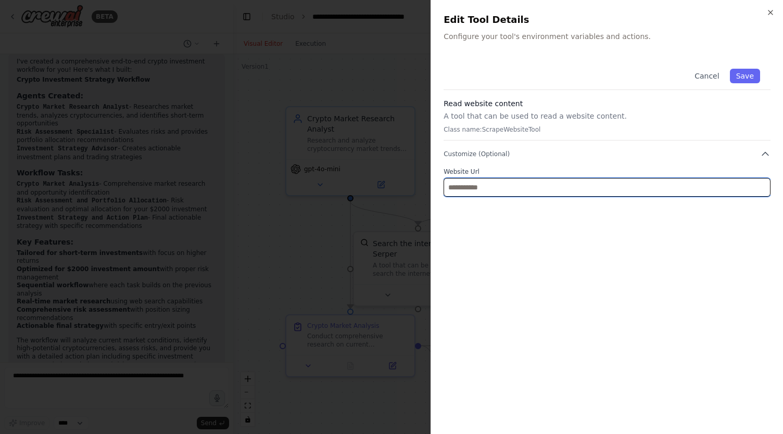
click at [518, 189] on input "text" at bounding box center [606, 187] width 327 height 19
paste input "**********"
type input "**********"
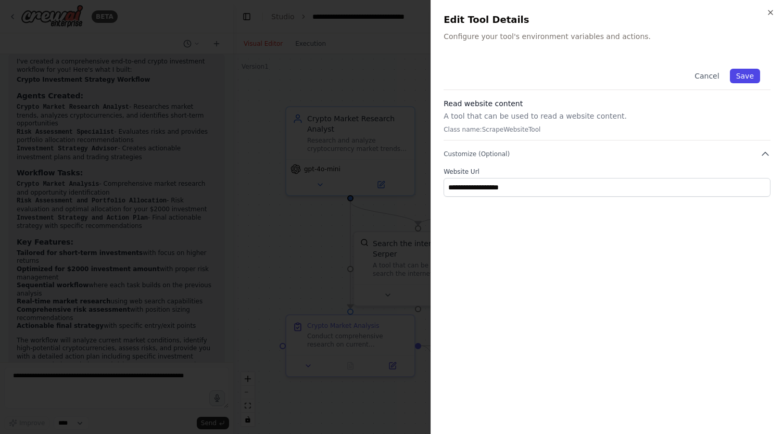
click at [743, 78] on button "Save" at bounding box center [744, 76] width 30 height 15
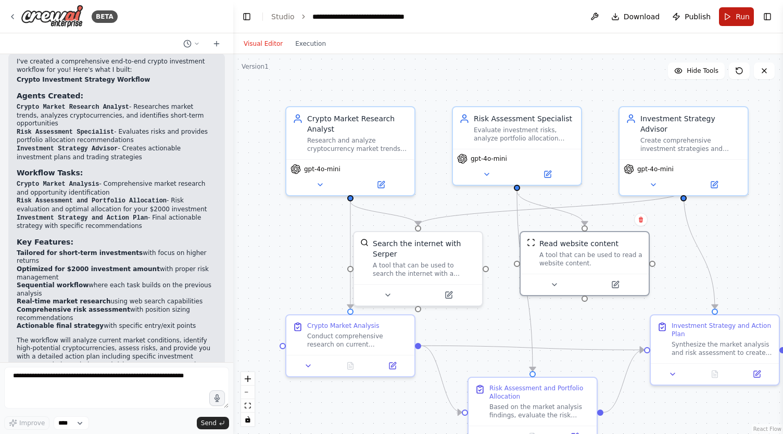
click at [743, 17] on span "Run" at bounding box center [742, 16] width 14 height 10
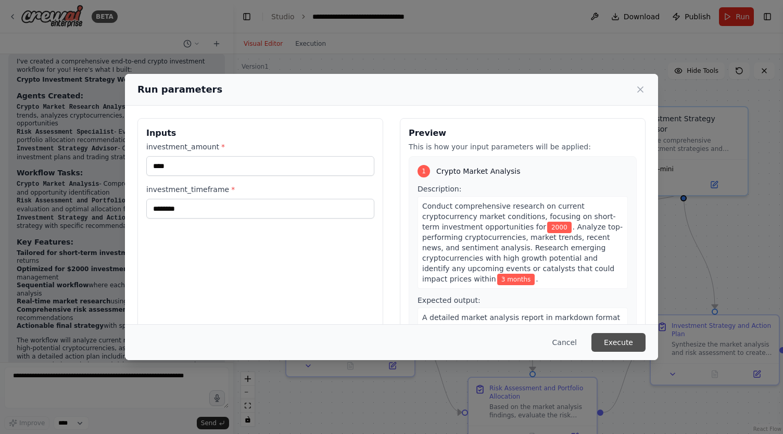
click at [618, 344] on button "Execute" at bounding box center [618, 342] width 54 height 19
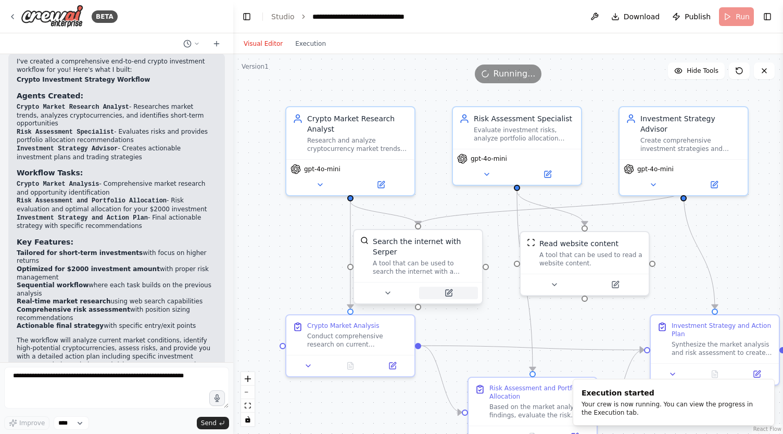
click at [445, 287] on button at bounding box center [448, 293] width 59 height 12
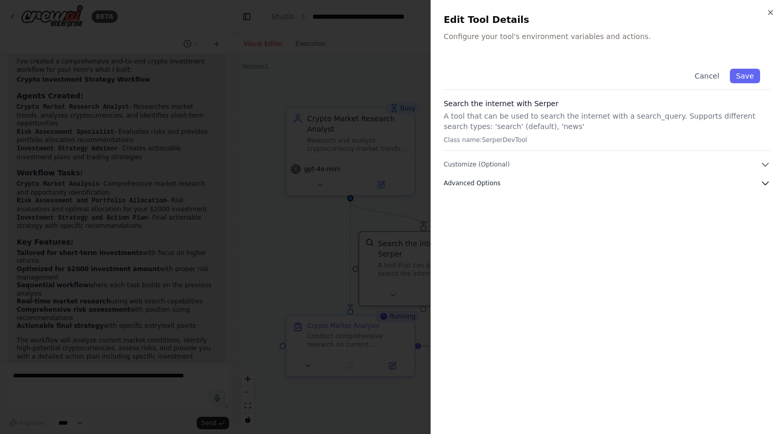
click at [767, 185] on icon "button" at bounding box center [765, 183] width 10 height 10
click at [762, 164] on icon "button" at bounding box center [765, 164] width 10 height 10
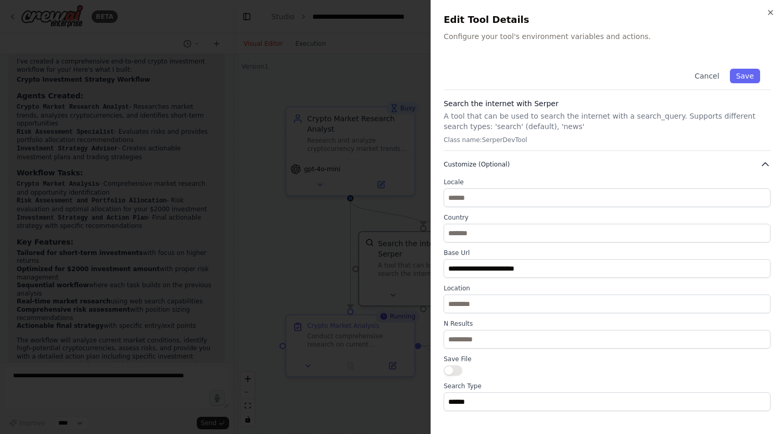
click at [762, 163] on icon "button" at bounding box center [765, 164] width 6 height 3
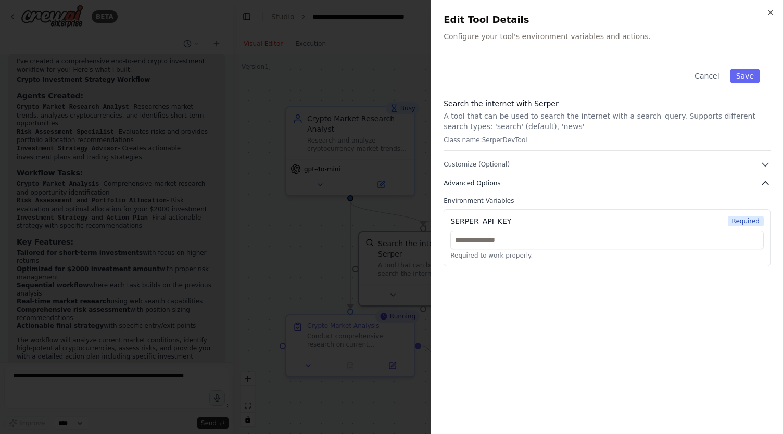
click at [763, 179] on icon "button" at bounding box center [765, 183] width 10 height 10
click at [770, 12] on icon "button" at bounding box center [770, 12] width 4 height 4
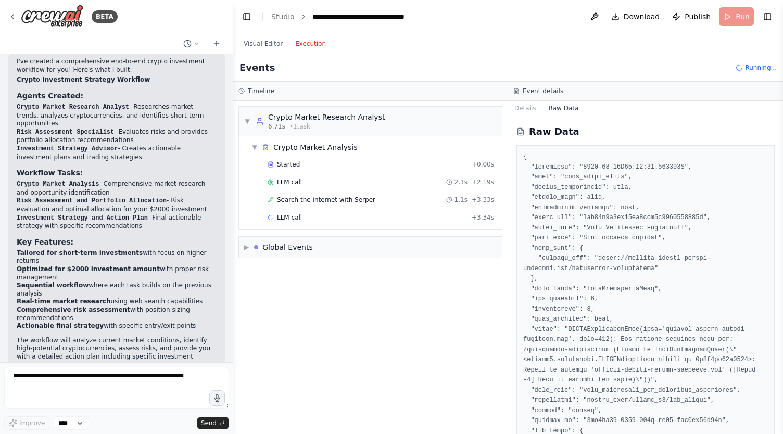
click at [310, 49] on button "Execution" at bounding box center [310, 43] width 43 height 12
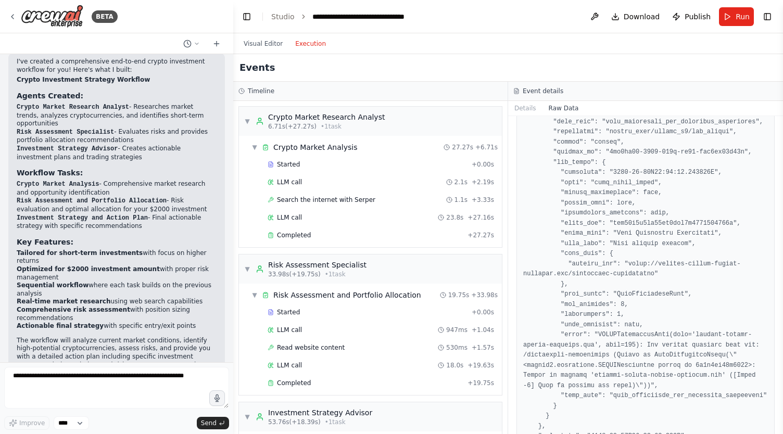
scroll to position [1335, 0]
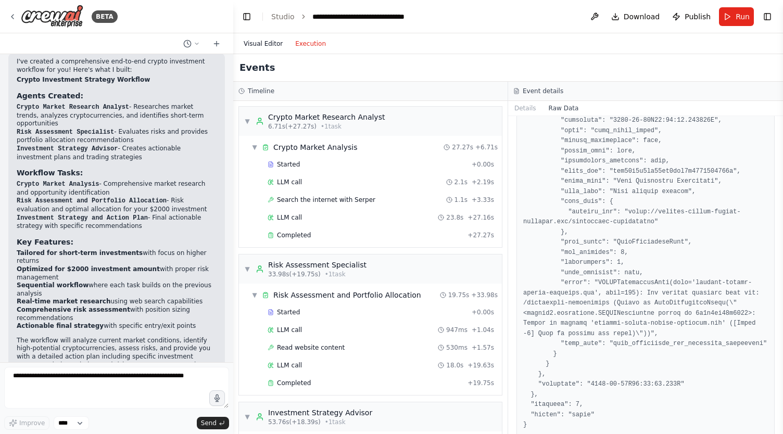
click at [256, 40] on button "Visual Editor" at bounding box center [263, 43] width 52 height 12
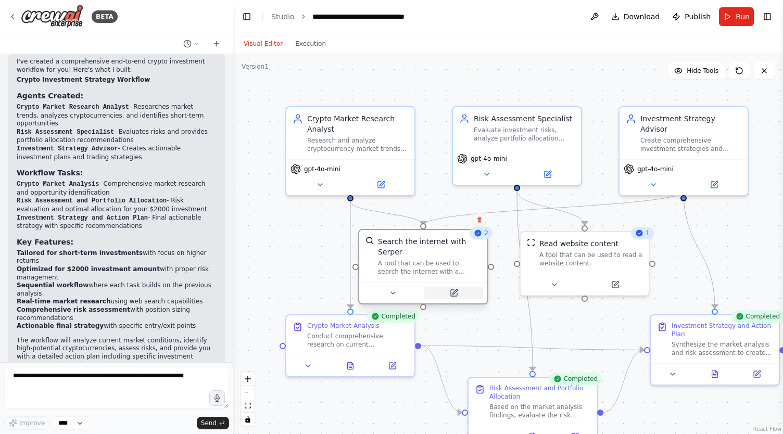
click at [453, 289] on icon at bounding box center [454, 291] width 5 height 5
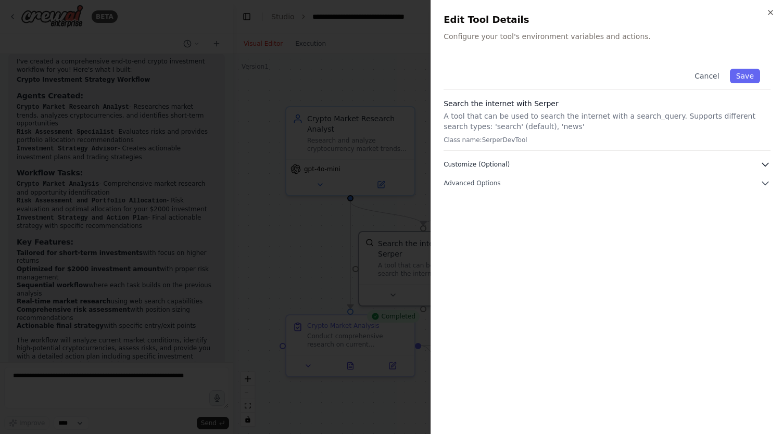
click at [508, 162] on button "Customize (Optional)" at bounding box center [606, 164] width 327 height 10
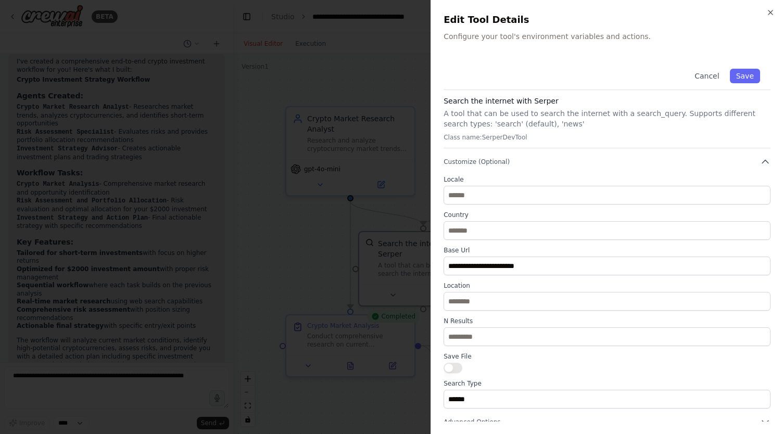
scroll to position [0, 0]
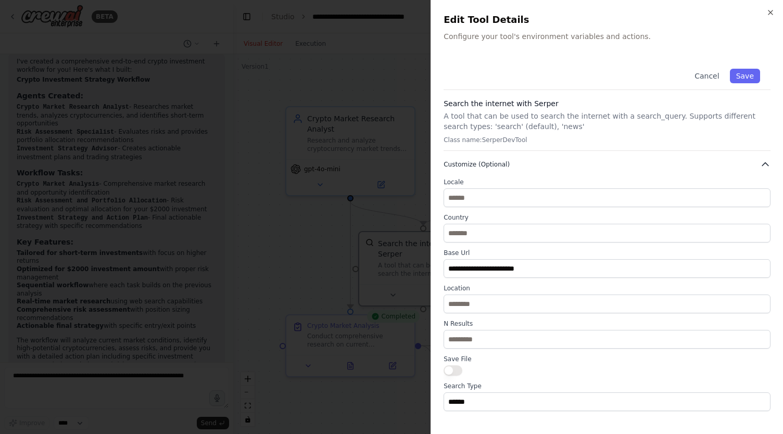
click at [762, 163] on icon "button" at bounding box center [765, 164] width 6 height 3
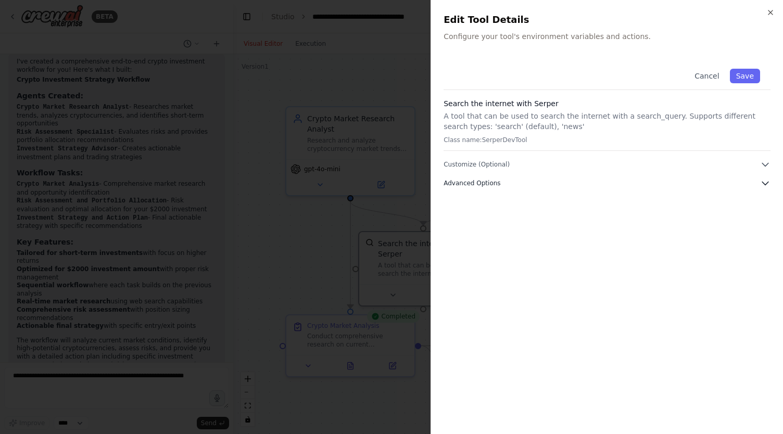
click at [769, 183] on icon "button" at bounding box center [765, 183] width 10 height 10
click at [768, 183] on icon "button" at bounding box center [765, 183] width 10 height 10
click at [769, 14] on icon "button" at bounding box center [770, 12] width 4 height 4
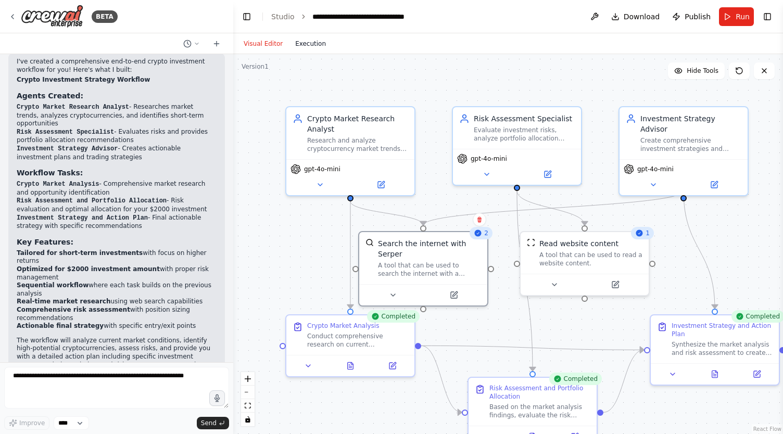
click at [313, 43] on button "Execution" at bounding box center [310, 43] width 43 height 12
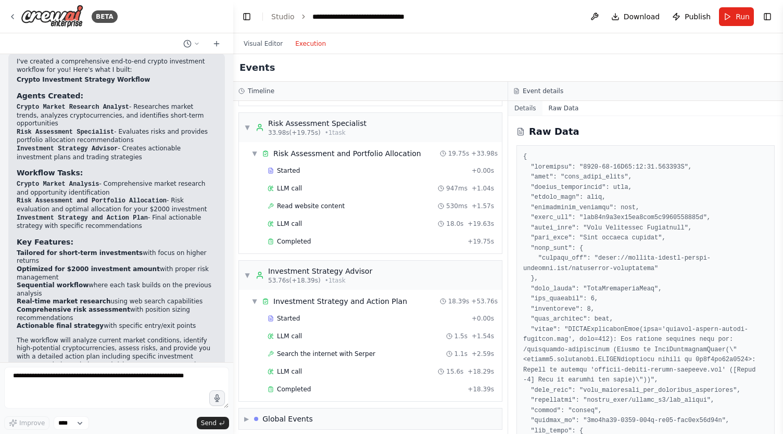
click at [521, 107] on button "Details" at bounding box center [525, 108] width 34 height 15
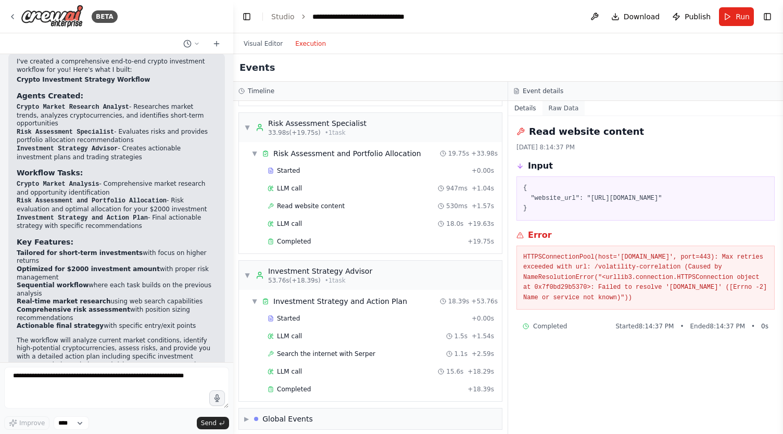
click at [555, 107] on button "Raw Data" at bounding box center [563, 108] width 43 height 15
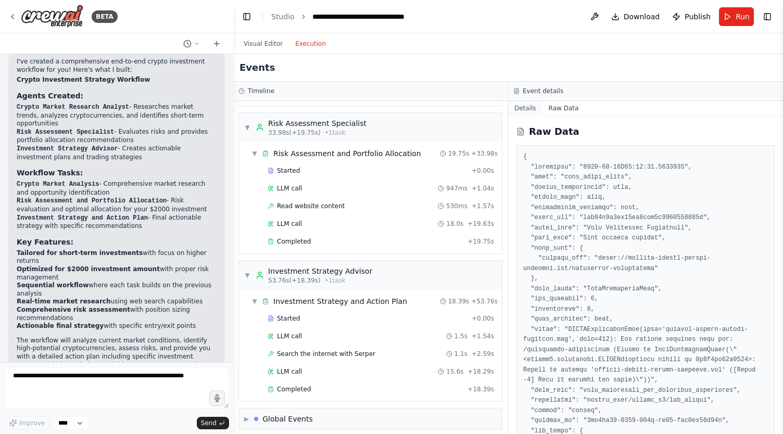
click at [519, 111] on button "Details" at bounding box center [525, 108] width 34 height 15
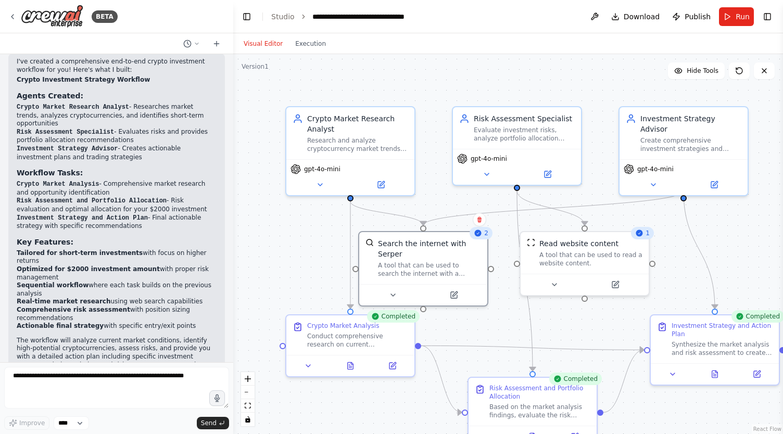
click at [256, 45] on button "Visual Editor" at bounding box center [263, 43] width 52 height 12
click at [393, 292] on icon at bounding box center [393, 293] width 4 height 2
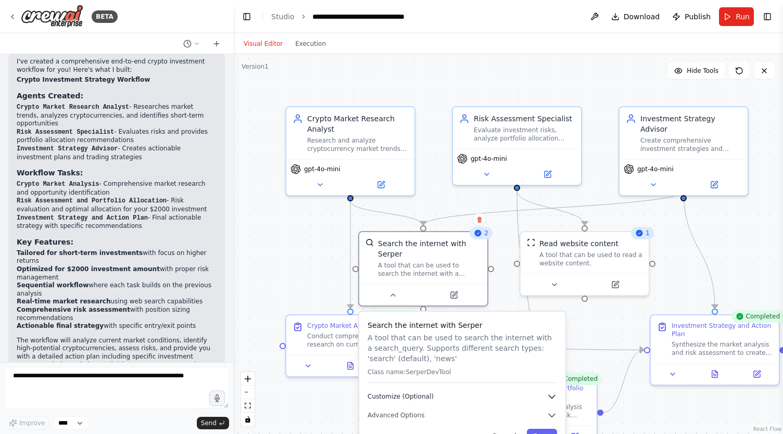
click at [554, 391] on icon "button" at bounding box center [551, 396] width 10 height 10
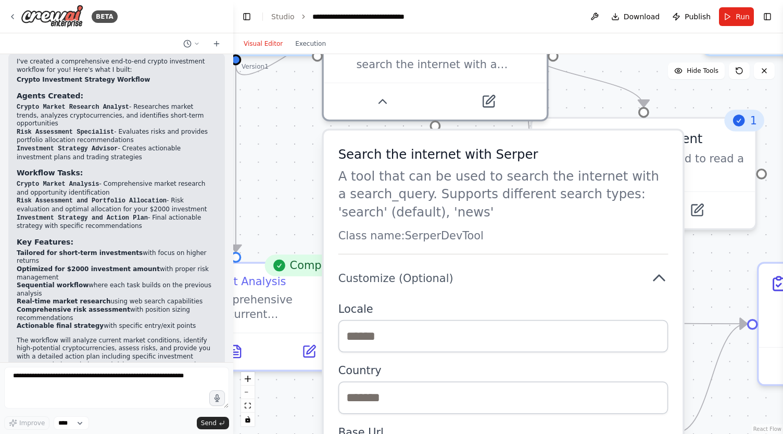
drag, startPoint x: 454, startPoint y: 376, endPoint x: 519, endPoint y: 248, distance: 144.3
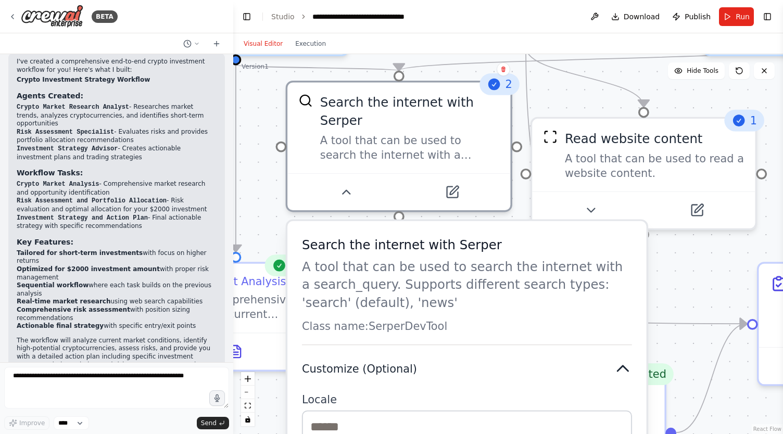
drag, startPoint x: 511, startPoint y: 253, endPoint x: 466, endPoint y: 342, distance: 99.4
click at [466, 360] on button "Customize (Optional)" at bounding box center [467, 369] width 330 height 18
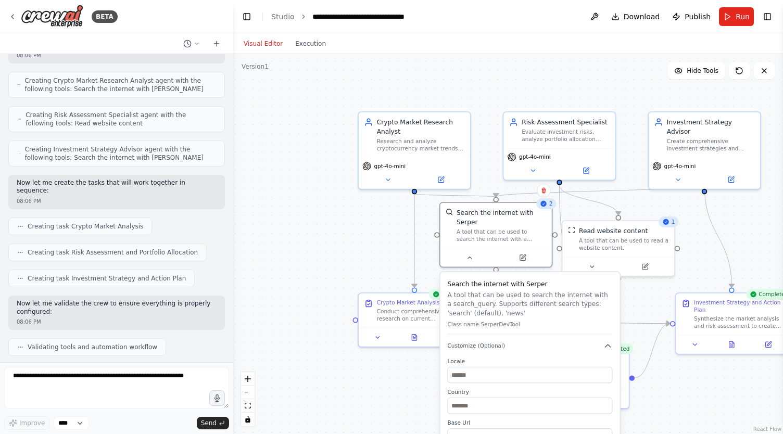
scroll to position [246, 0]
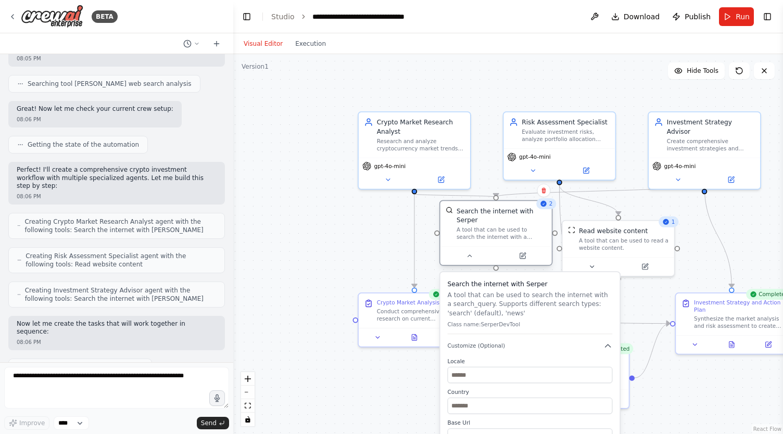
click at [483, 214] on div "Search the internet with Serper" at bounding box center [500, 216] width 89 height 18
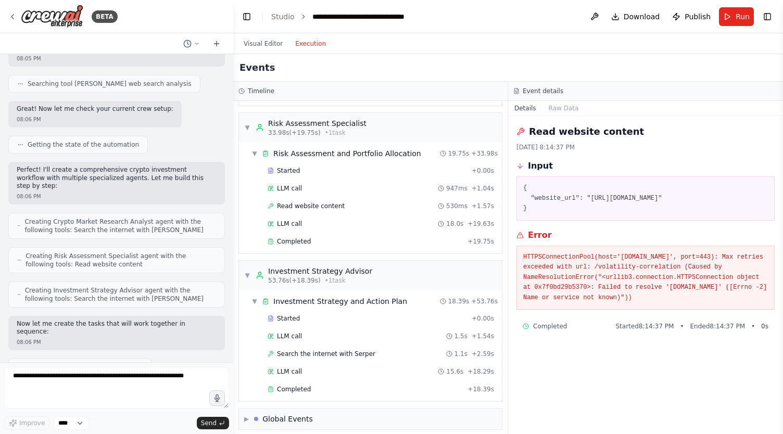
click at [306, 42] on button "Execution" at bounding box center [310, 43] width 43 height 12
click at [266, 45] on button "Visual Editor" at bounding box center [263, 43] width 52 height 12
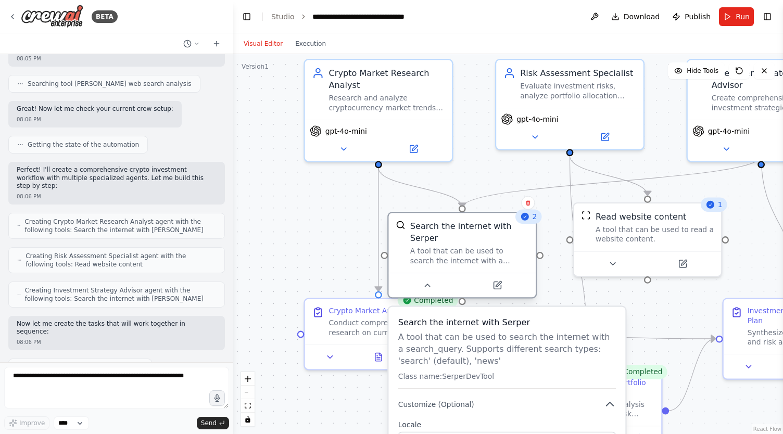
drag, startPoint x: 459, startPoint y: 188, endPoint x: 441, endPoint y: 218, distance: 35.2
click at [441, 218] on div "Search the internet with Serper A tool that can be used to search the internet …" at bounding box center [461, 243] width 147 height 60
click at [429, 280] on icon at bounding box center [426, 284] width 9 height 9
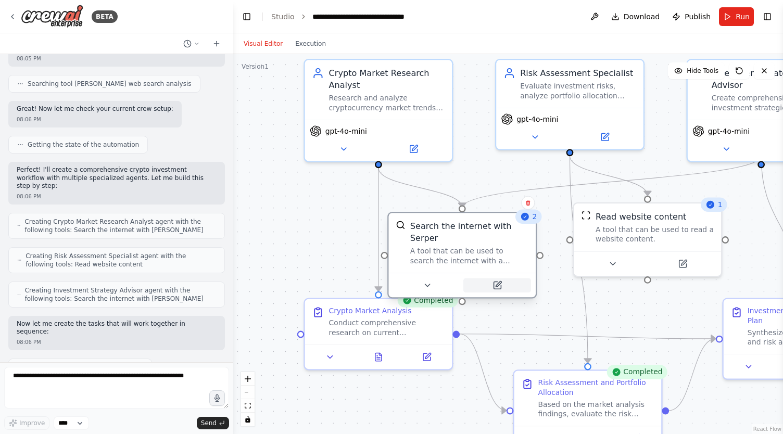
click at [498, 281] on icon at bounding box center [496, 284] width 7 height 7
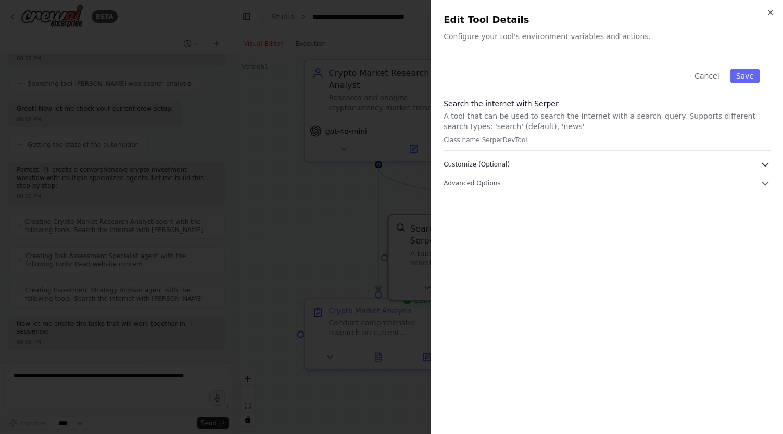
click at [763, 161] on icon "button" at bounding box center [765, 164] width 10 height 10
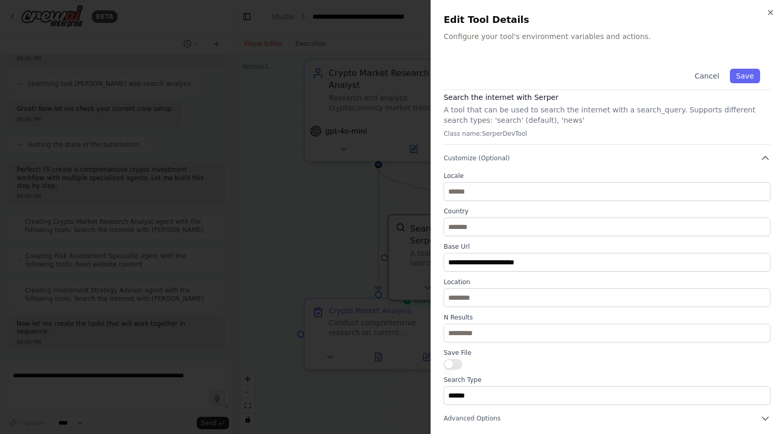
scroll to position [8, 0]
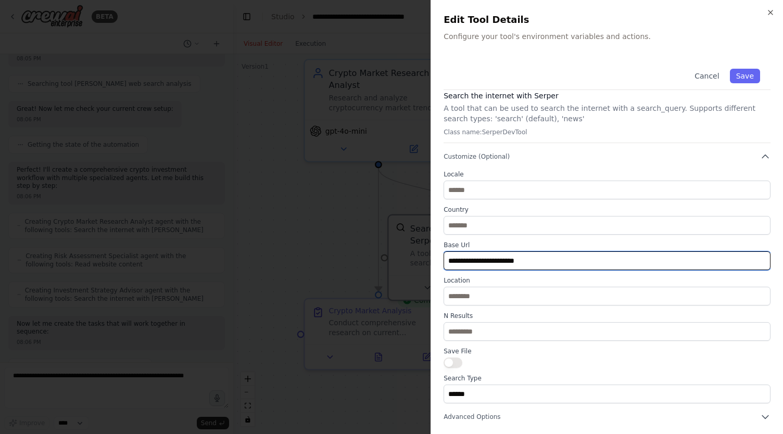
drag, startPoint x: 532, startPoint y: 259, endPoint x: 435, endPoint y: 256, distance: 97.3
click at [435, 256] on div "**********" at bounding box center [606, 217] width 352 height 434
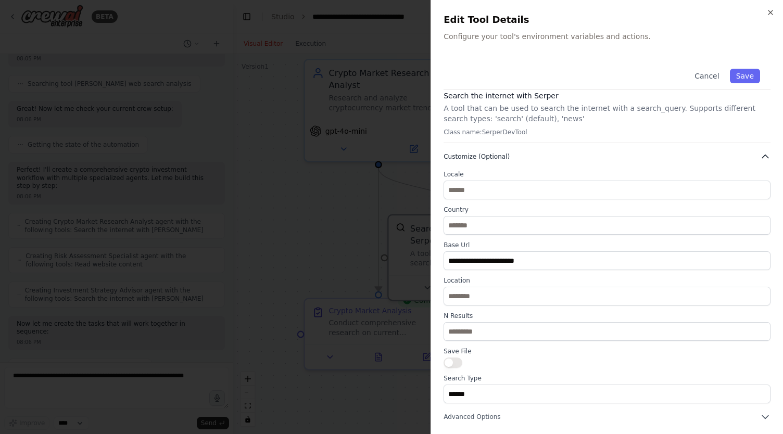
click at [760, 153] on icon "button" at bounding box center [765, 156] width 10 height 10
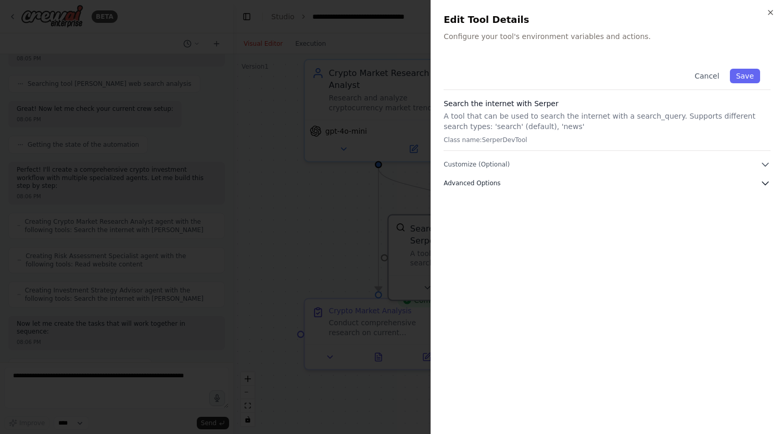
click at [723, 187] on button "Advanced Options" at bounding box center [606, 183] width 327 height 10
click at [755, 188] on button "Advanced Options" at bounding box center [606, 183] width 327 height 10
click at [770, 13] on icon "button" at bounding box center [770, 12] width 8 height 8
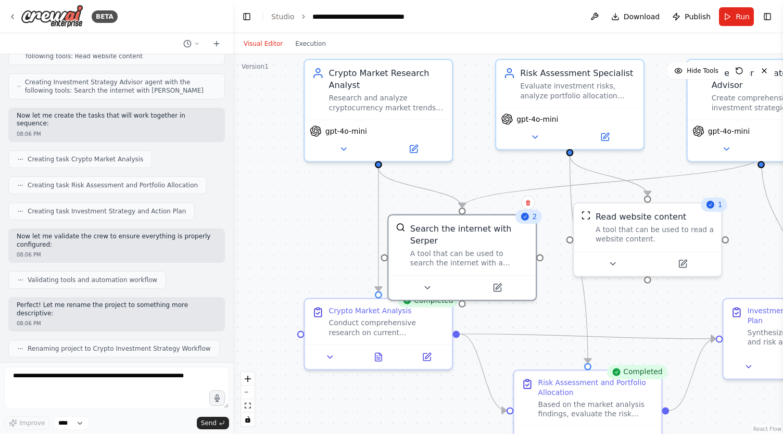
scroll to position [766, 0]
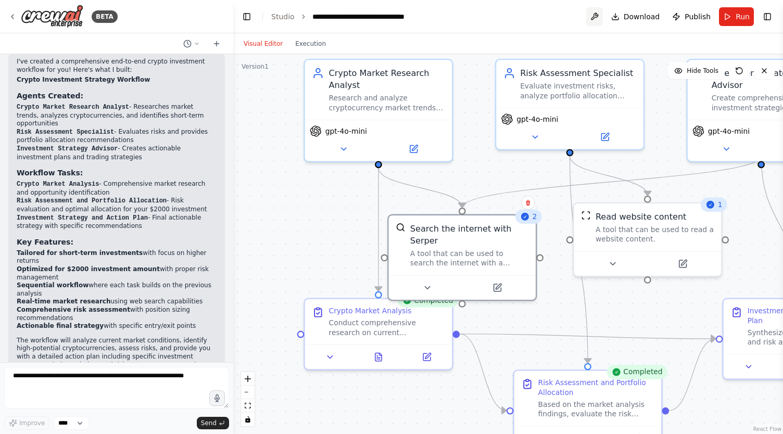
click at [599, 19] on button at bounding box center [594, 16] width 17 height 19
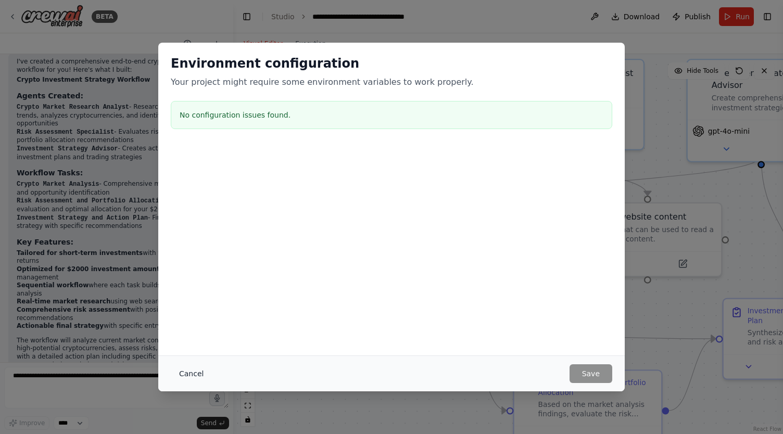
click at [194, 375] on button "Cancel" at bounding box center [191, 373] width 41 height 19
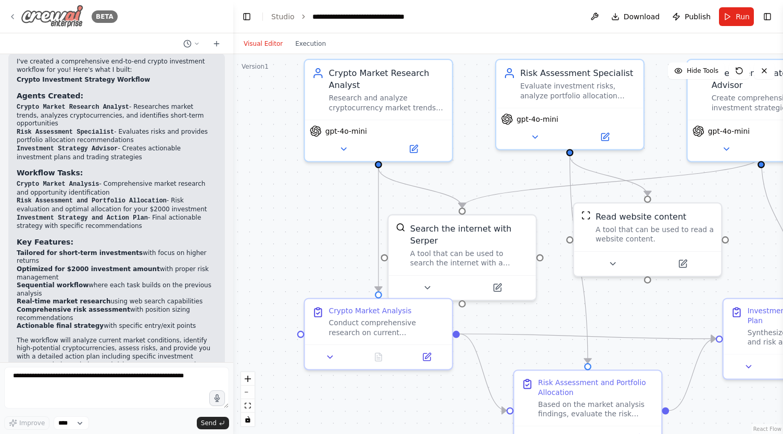
click at [11, 16] on icon at bounding box center [12, 16] width 8 height 8
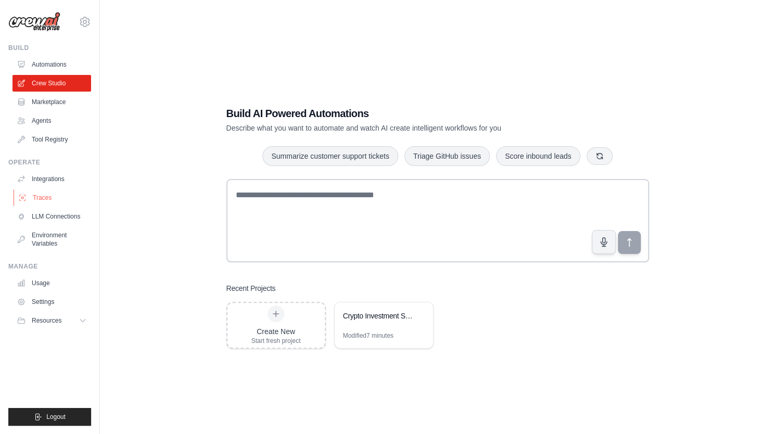
click at [37, 197] on link "Traces" at bounding box center [53, 197] width 79 height 17
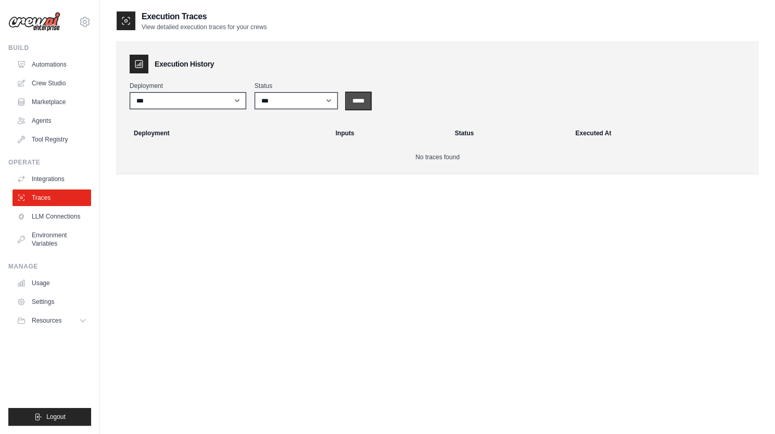
click at [366, 102] on input "*****" at bounding box center [358, 101] width 24 height 17
click at [72, 221] on link "LLM Connections" at bounding box center [53, 216] width 79 height 17
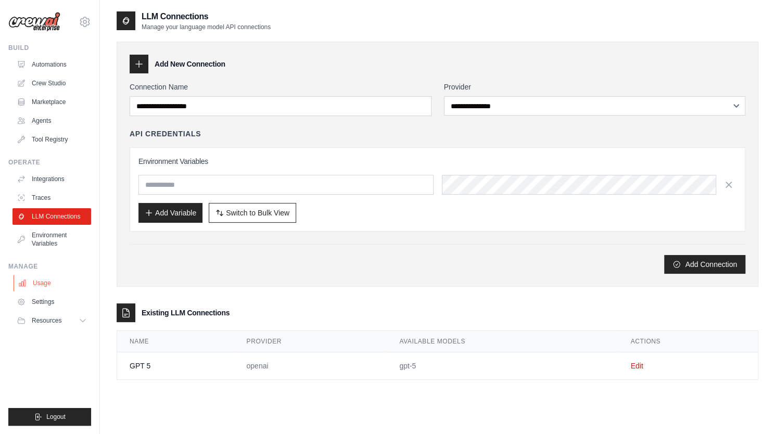
click at [47, 277] on link "Usage" at bounding box center [53, 283] width 79 height 17
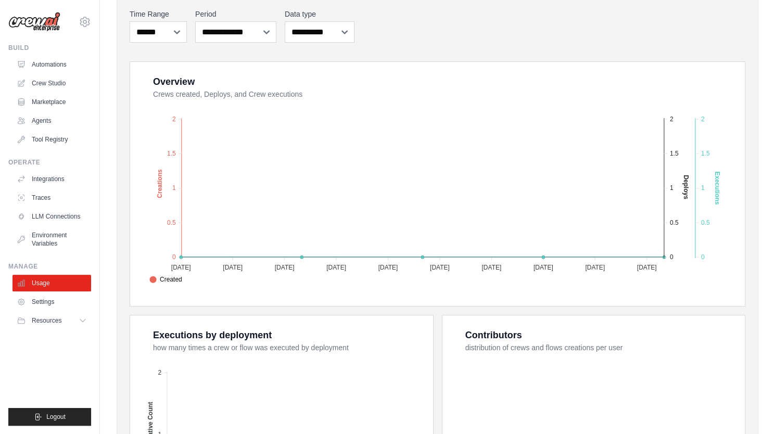
scroll to position [312, 0]
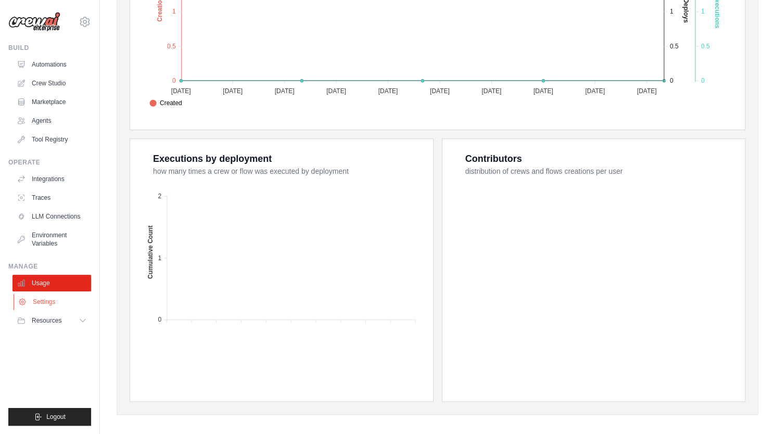
click at [37, 301] on link "Settings" at bounding box center [53, 301] width 79 height 17
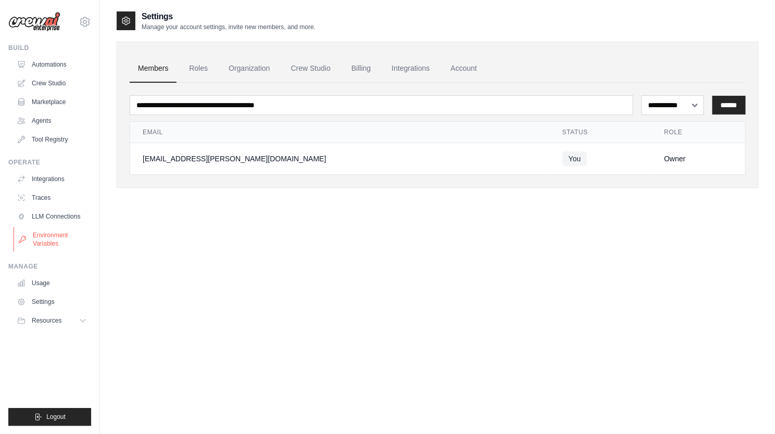
click at [47, 239] on link "Environment Variables" at bounding box center [53, 239] width 79 height 25
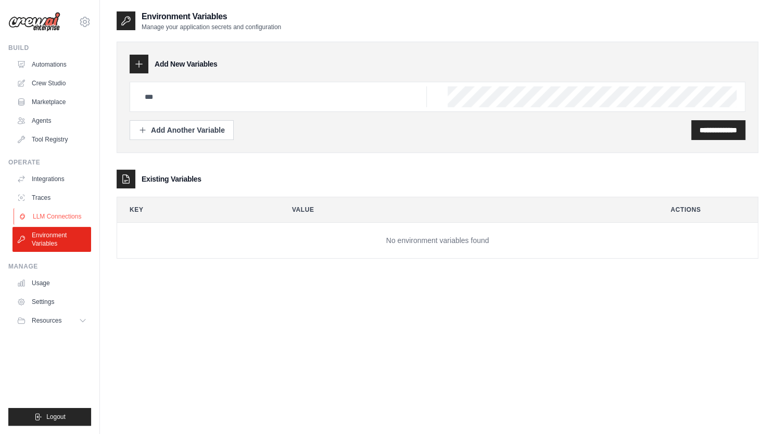
click at [45, 216] on link "LLM Connections" at bounding box center [53, 216] width 79 height 17
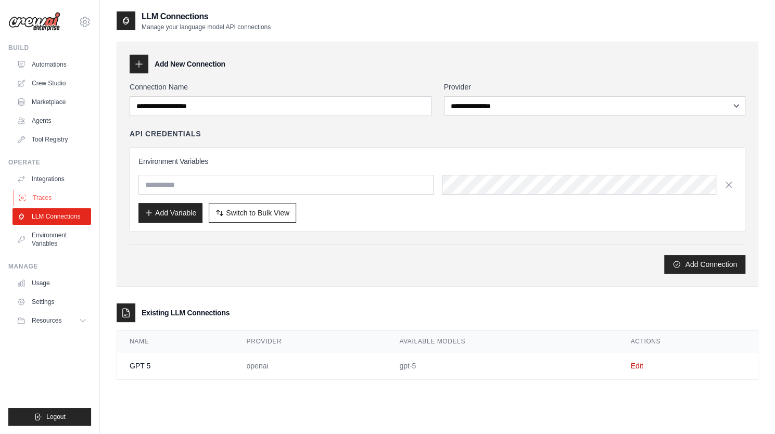
click at [39, 195] on link "Traces" at bounding box center [53, 197] width 79 height 17
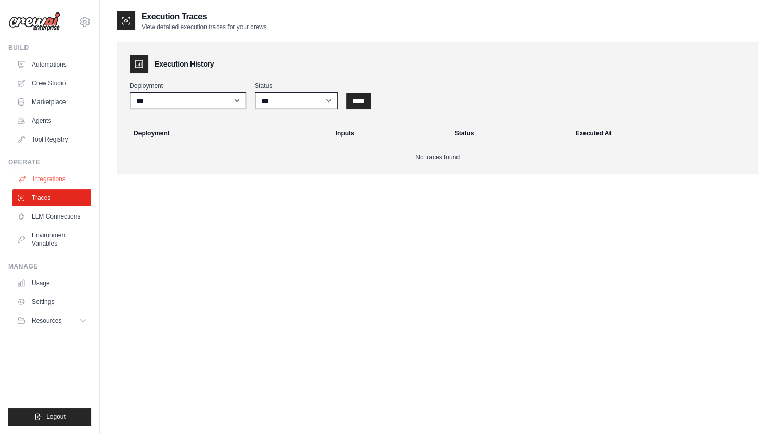
click at [46, 178] on link "Integrations" at bounding box center [53, 179] width 79 height 17
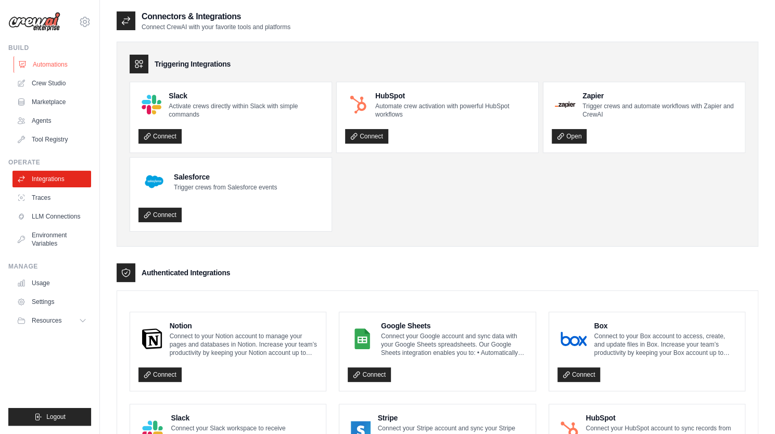
click at [36, 64] on link "Automations" at bounding box center [53, 64] width 79 height 17
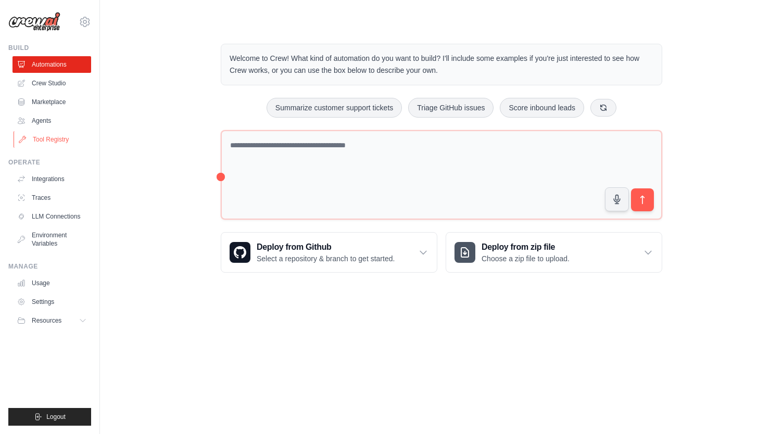
click at [55, 136] on link "Tool Registry" at bounding box center [53, 139] width 79 height 17
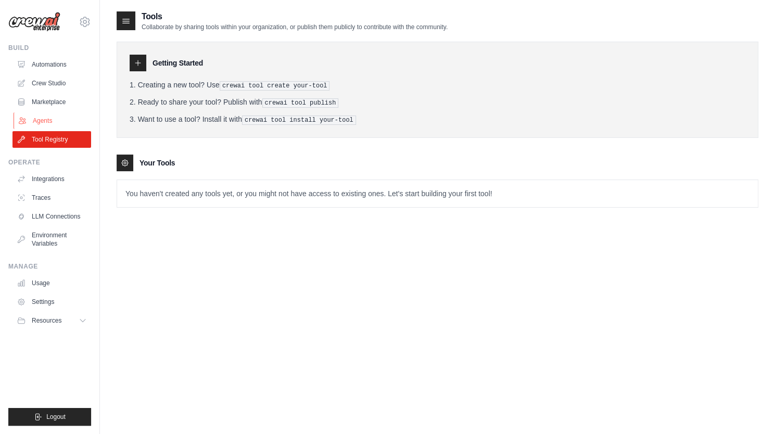
click at [47, 118] on link "Agents" at bounding box center [53, 120] width 79 height 17
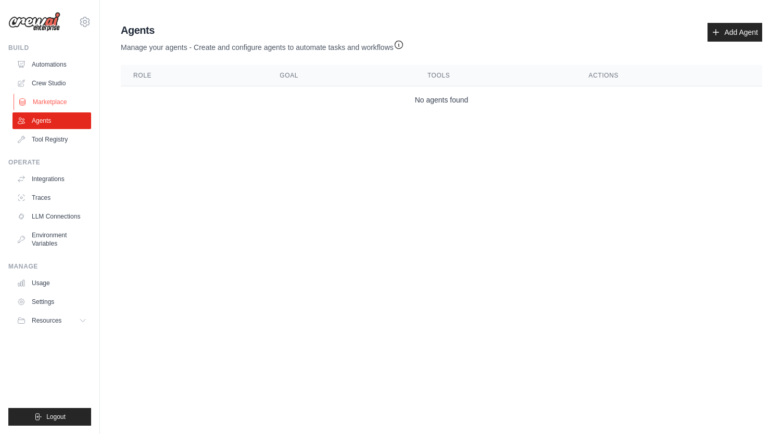
click at [47, 102] on link "Marketplace" at bounding box center [53, 102] width 79 height 17
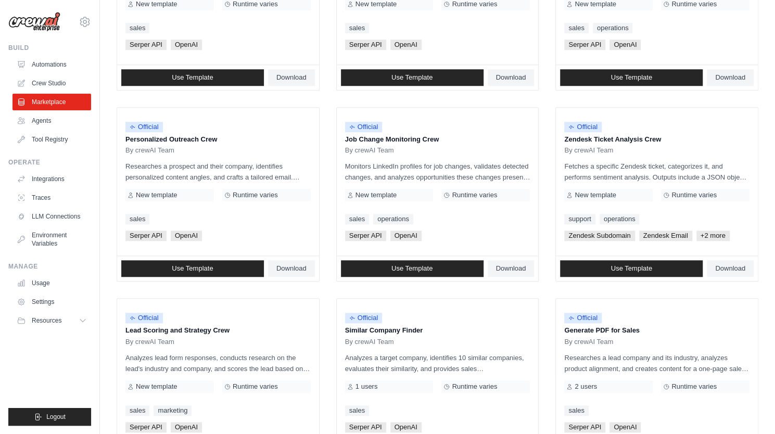
scroll to position [528, 0]
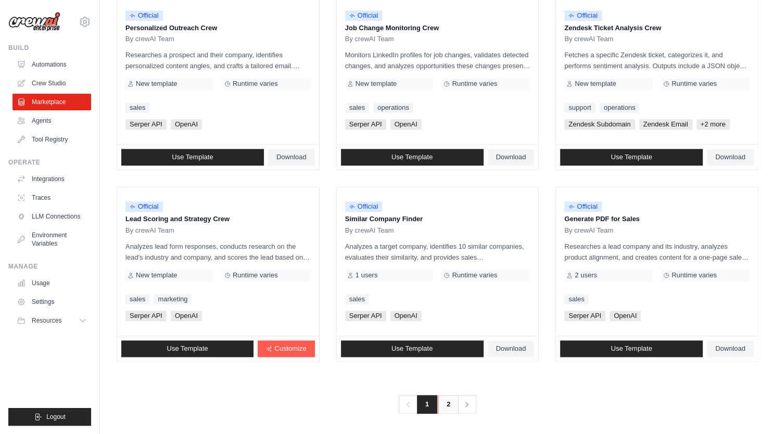
click at [441, 404] on link "2" at bounding box center [448, 404] width 21 height 19
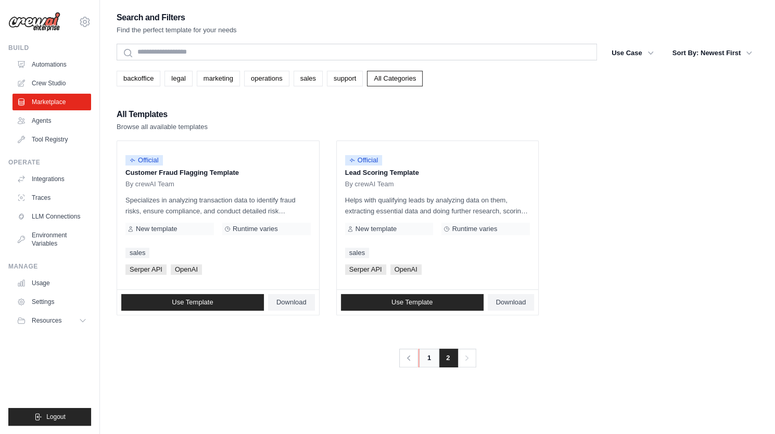
click at [426, 359] on link "1" at bounding box center [428, 358] width 21 height 19
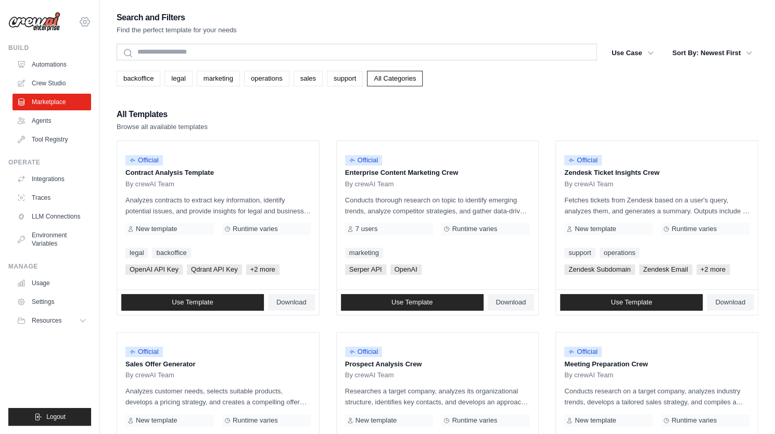
click at [85, 25] on icon at bounding box center [84, 21] width 9 height 9
click at [63, 70] on link "Settings" at bounding box center [85, 70] width 92 height 19
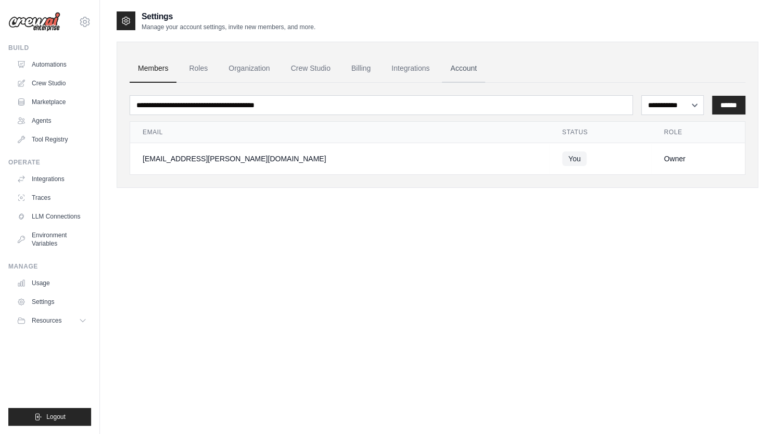
click at [462, 64] on link "Account" at bounding box center [463, 69] width 43 height 28
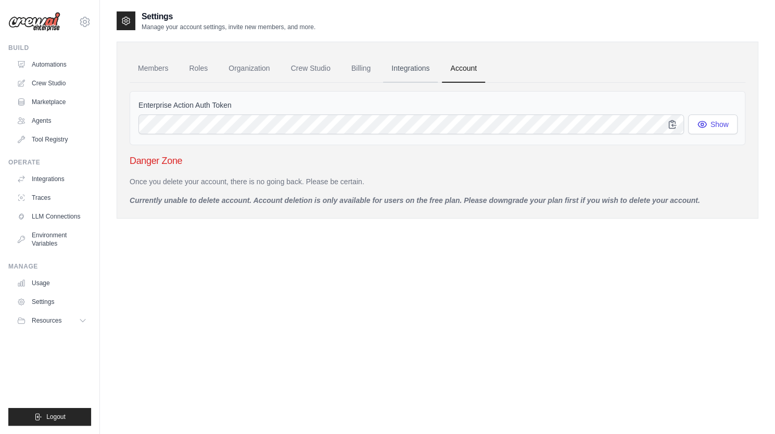
click at [421, 68] on link "Integrations" at bounding box center [410, 69] width 55 height 28
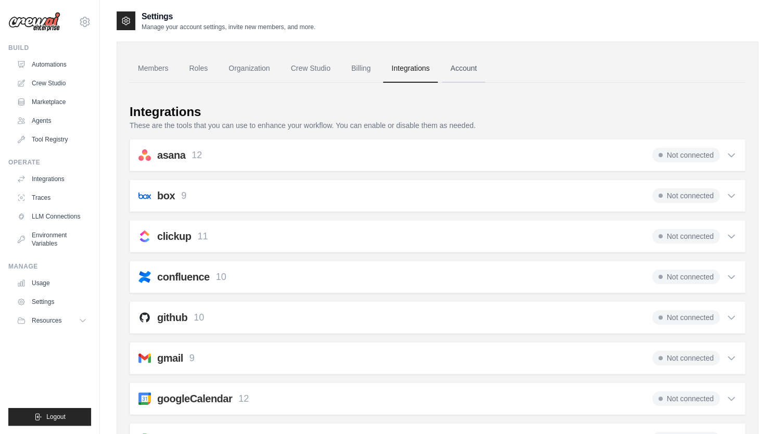
click at [458, 67] on link "Account" at bounding box center [463, 69] width 43 height 28
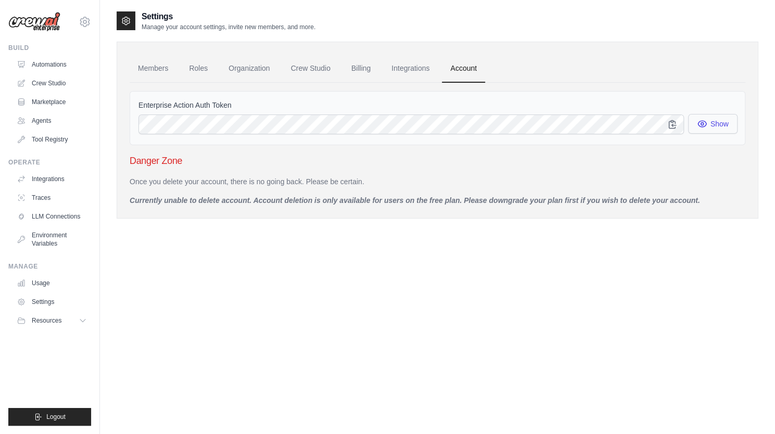
click at [724, 125] on button "Show" at bounding box center [712, 124] width 49 height 20
click at [366, 68] on link "Billing" at bounding box center [361, 69] width 36 height 28
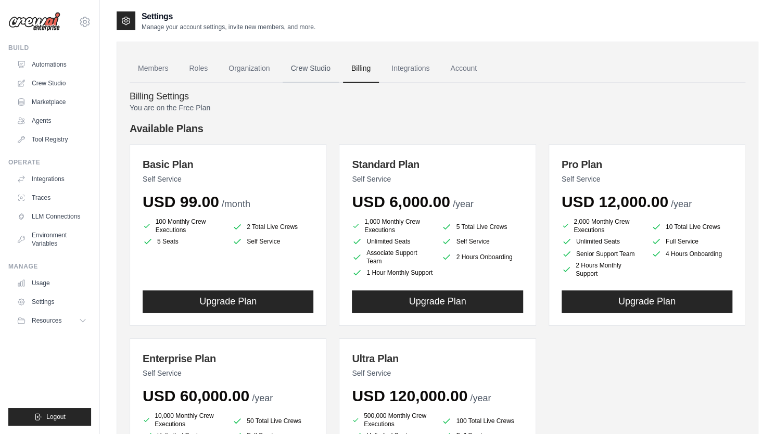
click at [312, 70] on link "Crew Studio" at bounding box center [311, 69] width 56 height 28
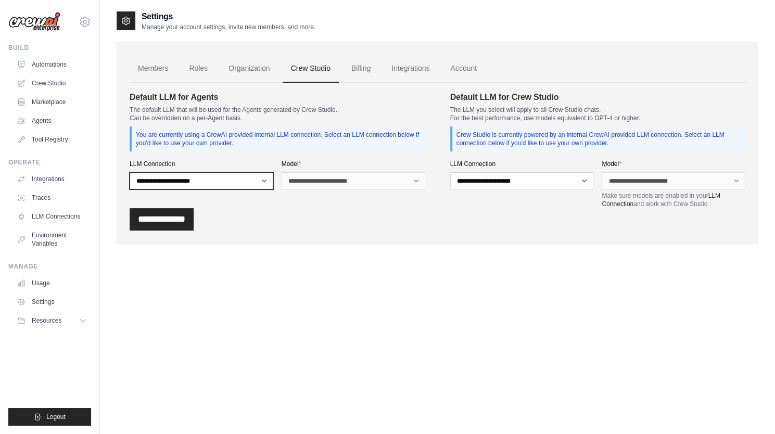
click at [252, 183] on select "**********" at bounding box center [202, 180] width 144 height 17
select select "******"
click at [130, 172] on select "**********" at bounding box center [202, 180] width 144 height 17
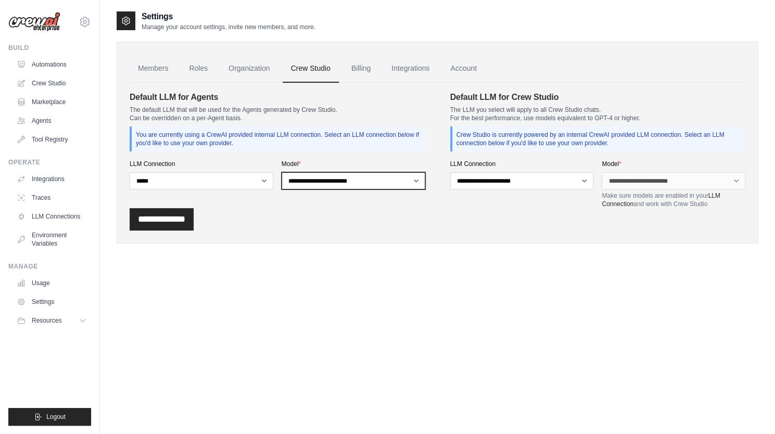
click at [415, 178] on select "**********" at bounding box center [353, 180] width 144 height 17
select select "*****"
click at [281, 172] on select "**********" at bounding box center [353, 180] width 144 height 17
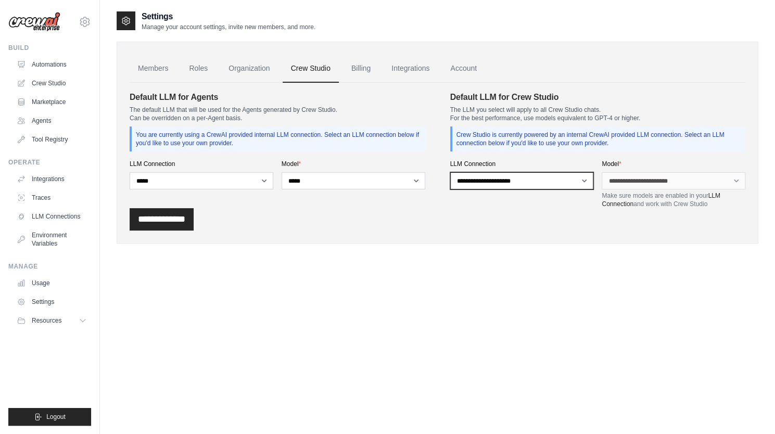
click at [531, 185] on select "**********" at bounding box center [522, 180] width 144 height 17
select select "******"
click at [450, 172] on select "**********" at bounding box center [522, 180] width 144 height 17
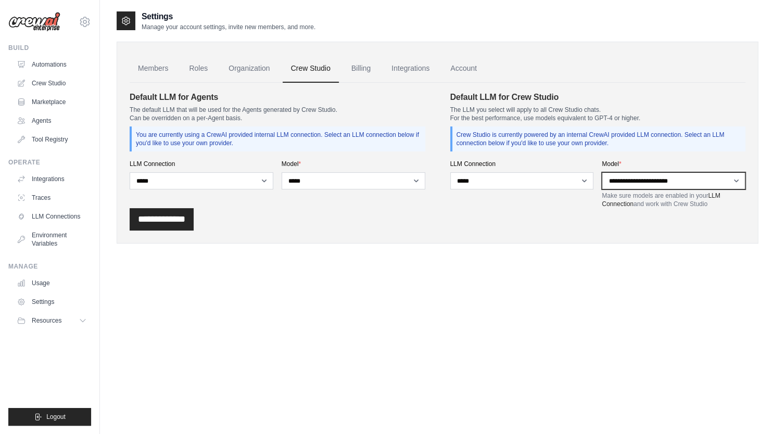
click at [635, 178] on select "**********" at bounding box center [673, 180] width 144 height 17
select select "*****"
click at [601, 172] on select "**********" at bounding box center [673, 180] width 144 height 17
click at [182, 223] on input "**********" at bounding box center [162, 219] width 64 height 22
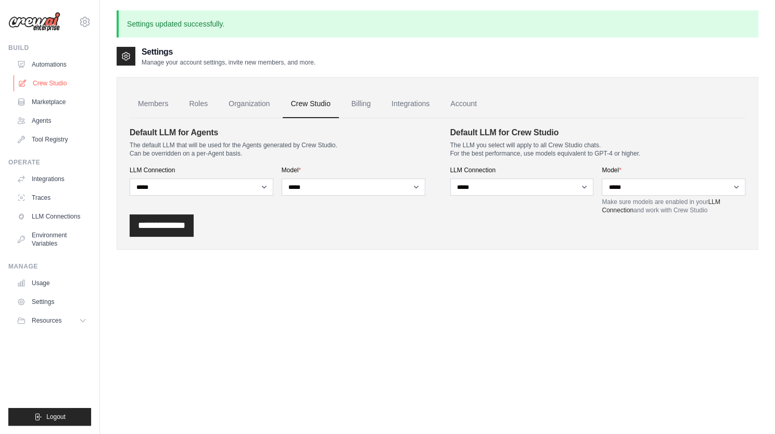
click at [55, 83] on link "Crew Studio" at bounding box center [53, 83] width 79 height 17
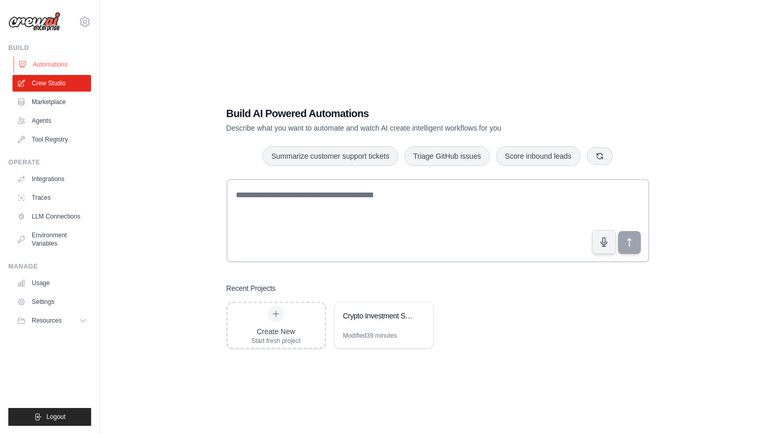
click at [46, 66] on link "Automations" at bounding box center [53, 64] width 79 height 17
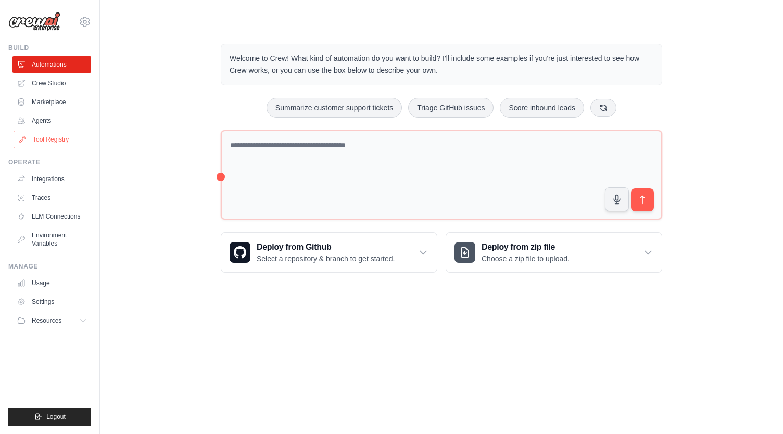
click at [45, 133] on link "Tool Registry" at bounding box center [53, 139] width 79 height 17
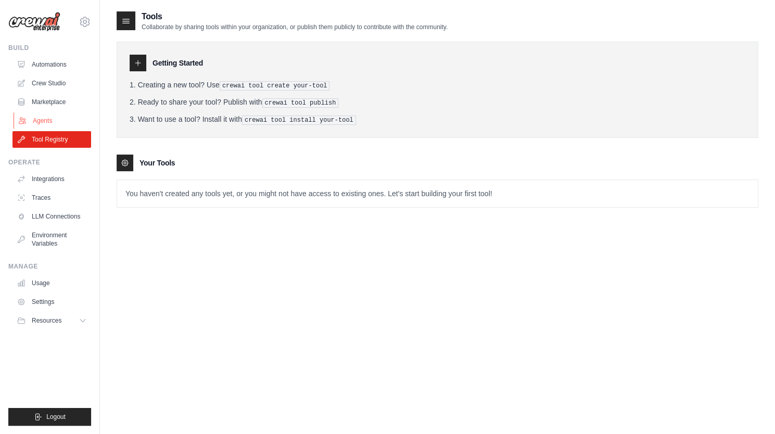
click at [48, 122] on link "Agents" at bounding box center [53, 120] width 79 height 17
